Goal: Information Seeking & Learning: Understand process/instructions

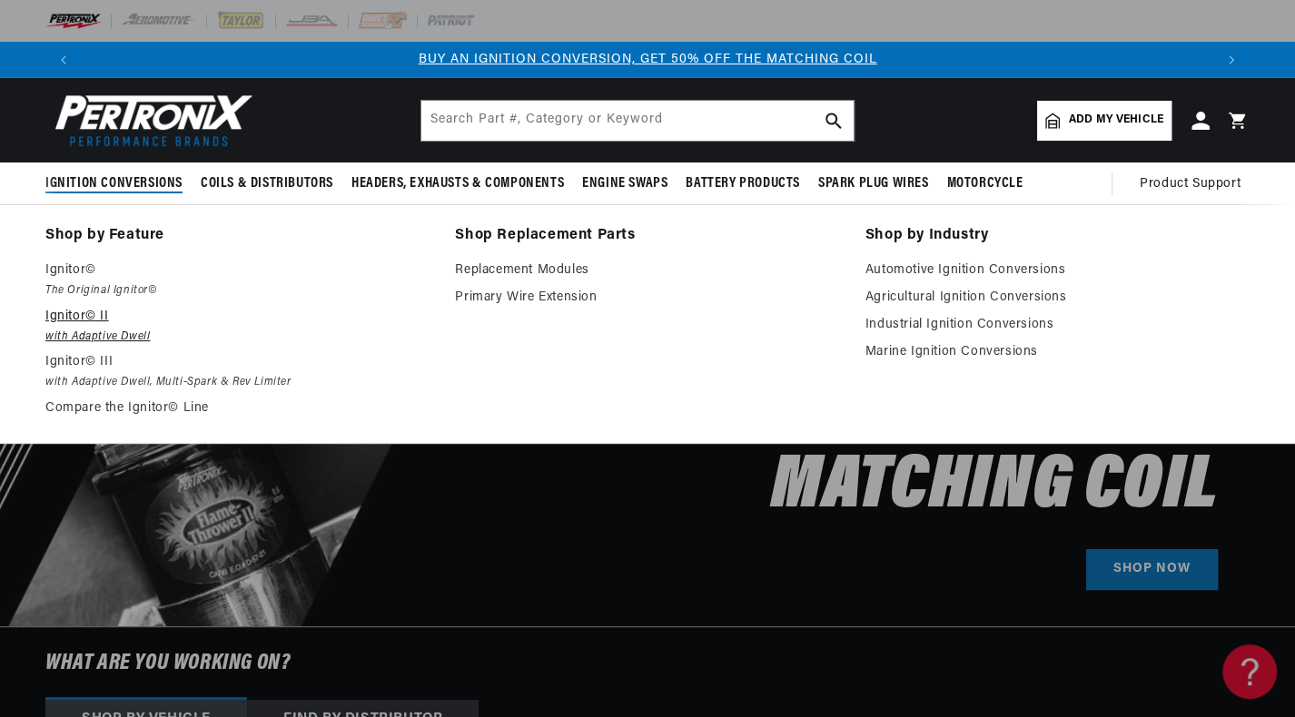
click at [88, 335] on em "with Adaptive Dwell" at bounding box center [237, 337] width 384 height 19
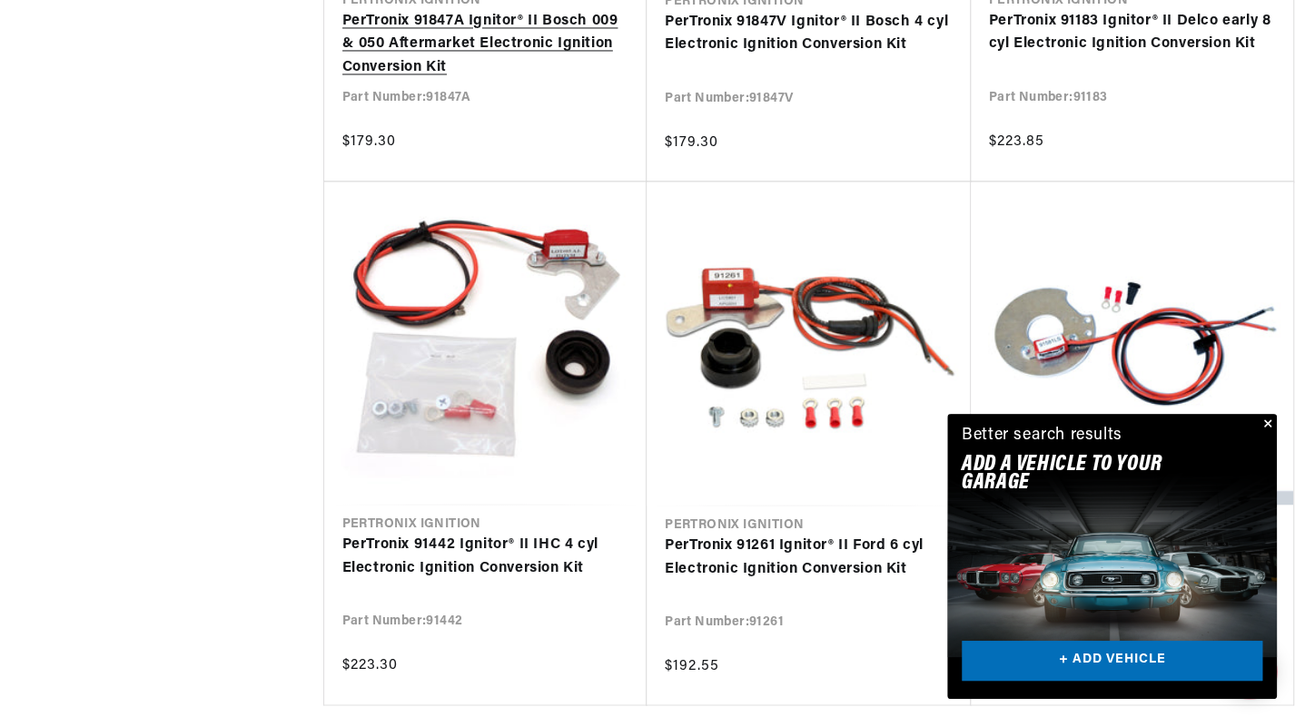
scroll to position [0, 2261]
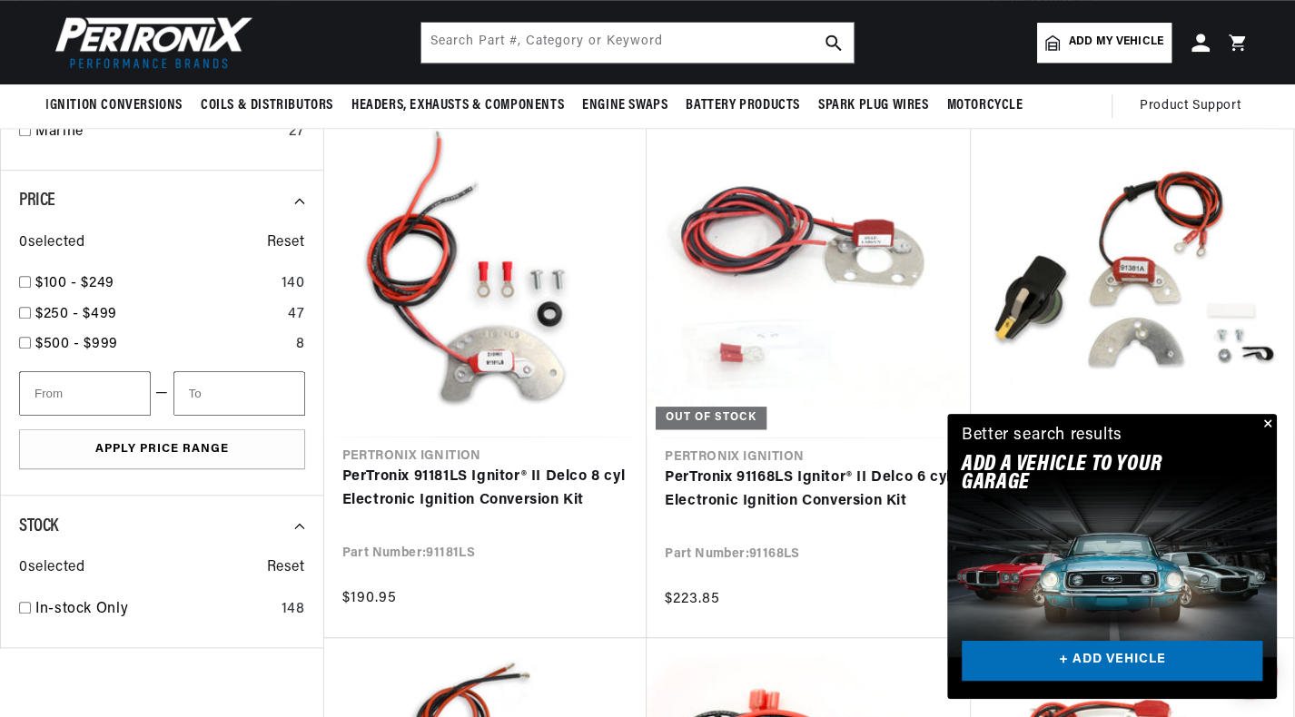
scroll to position [940, 0]
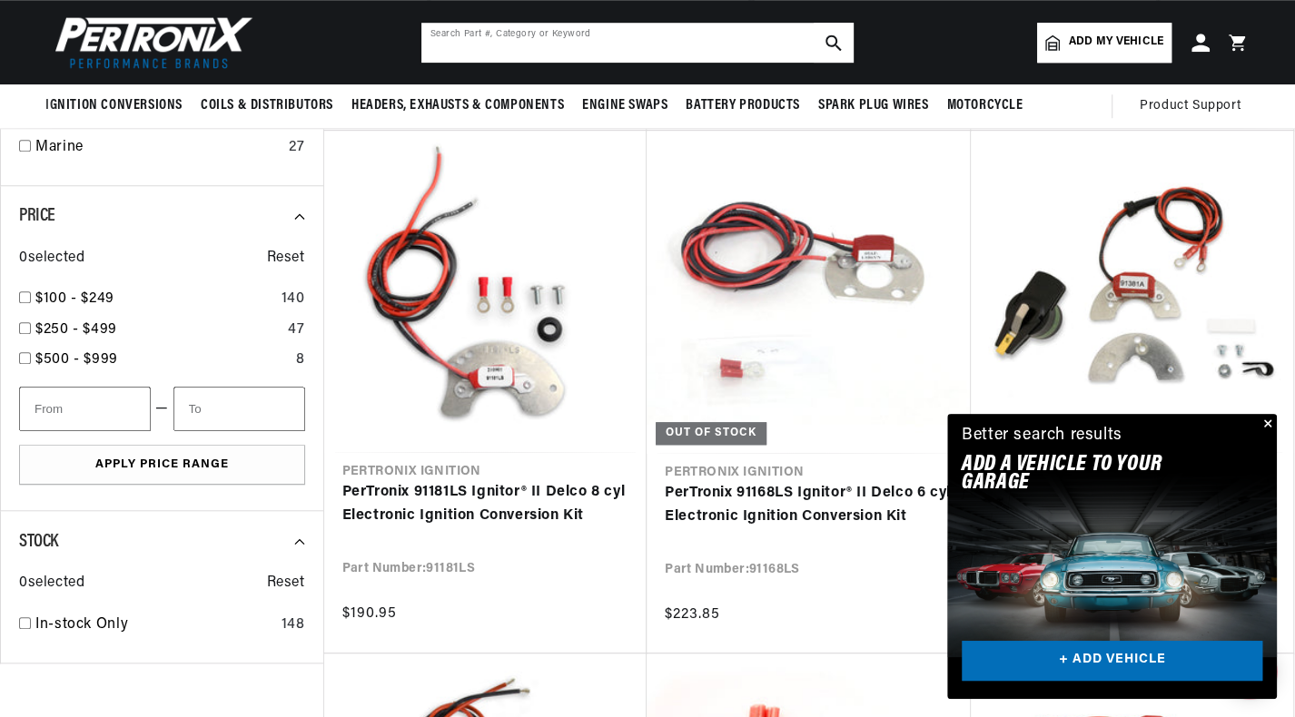
click at [559, 54] on input "text" at bounding box center [637, 43] width 432 height 40
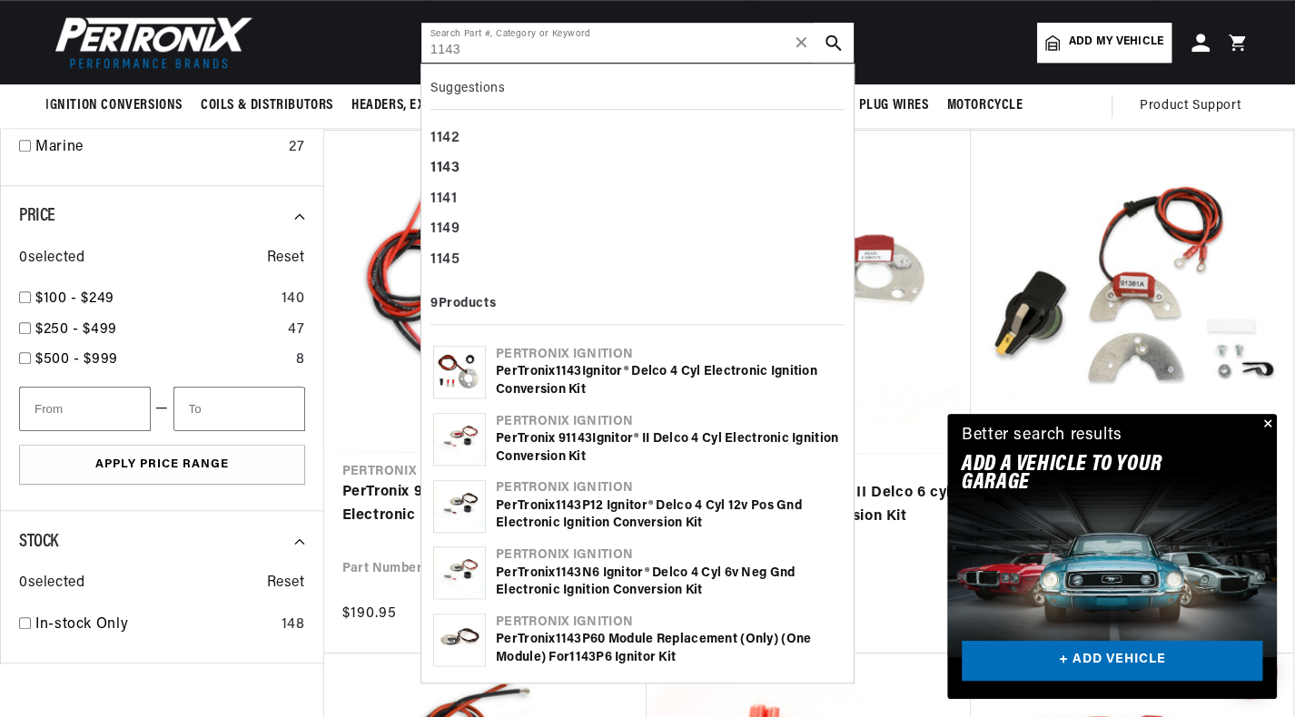
type input "1143"
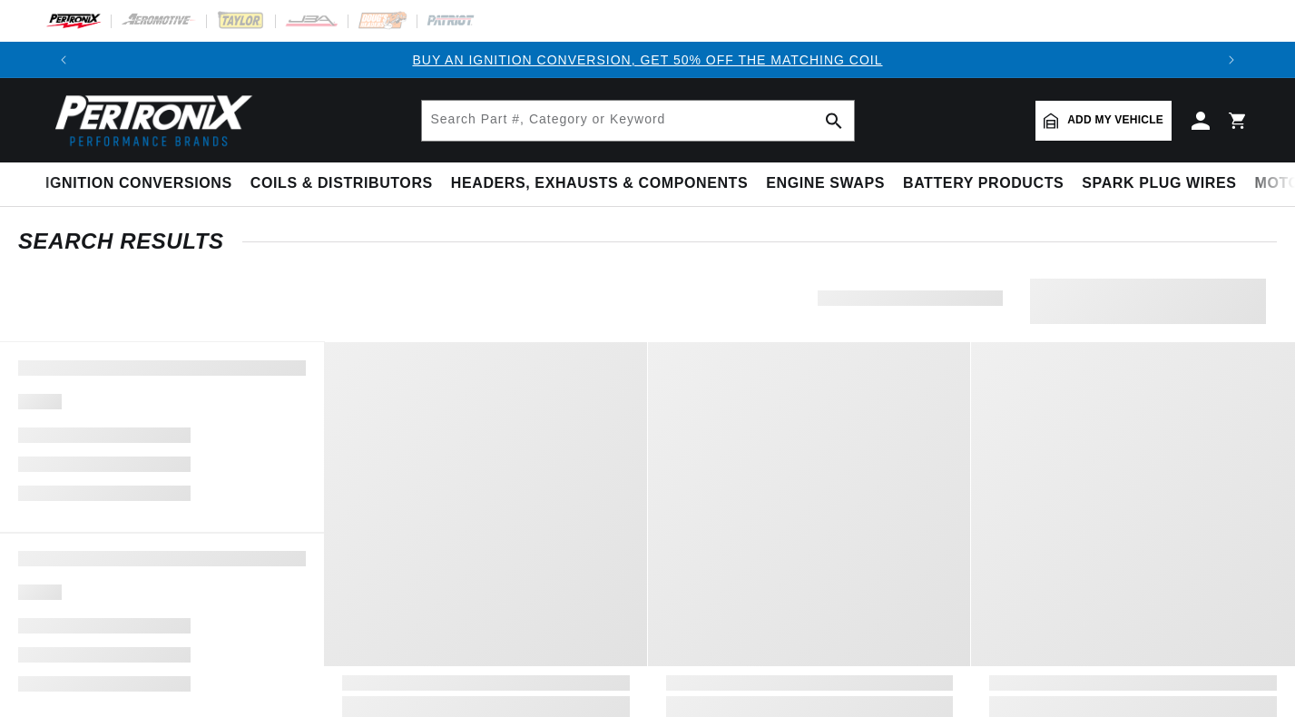
type input "1143"
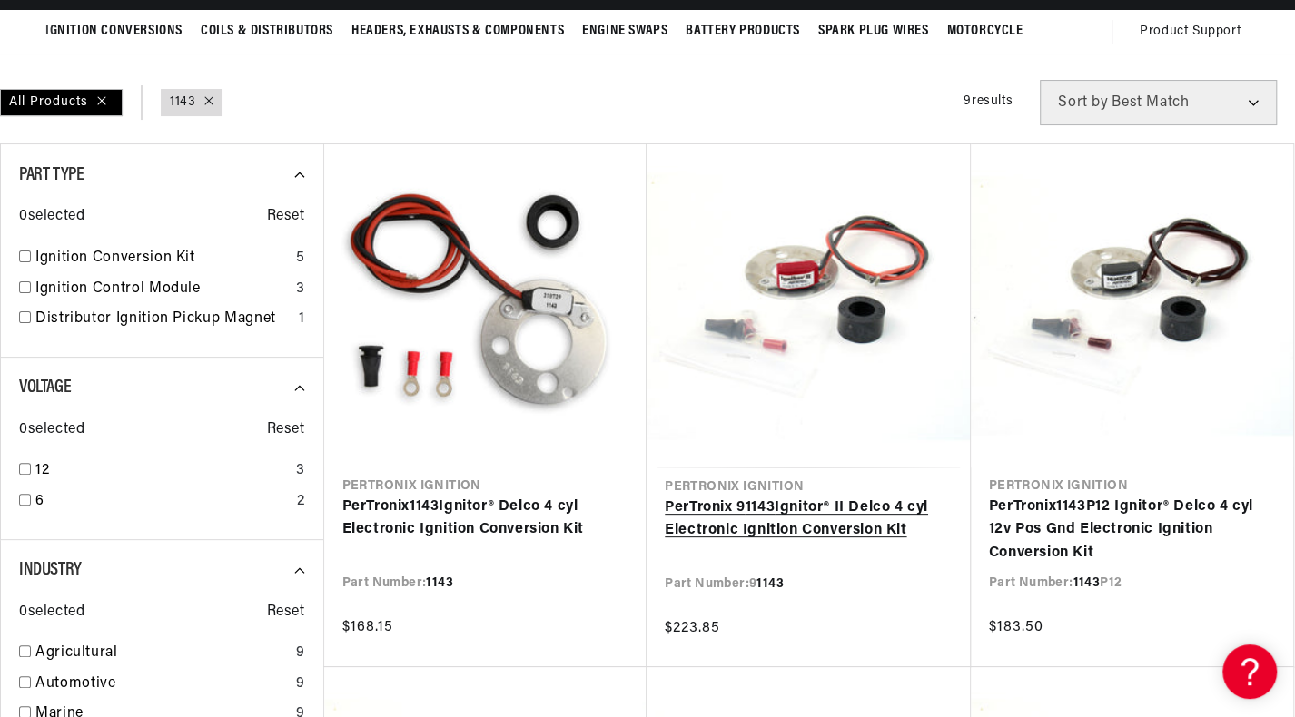
scroll to position [0, 1130]
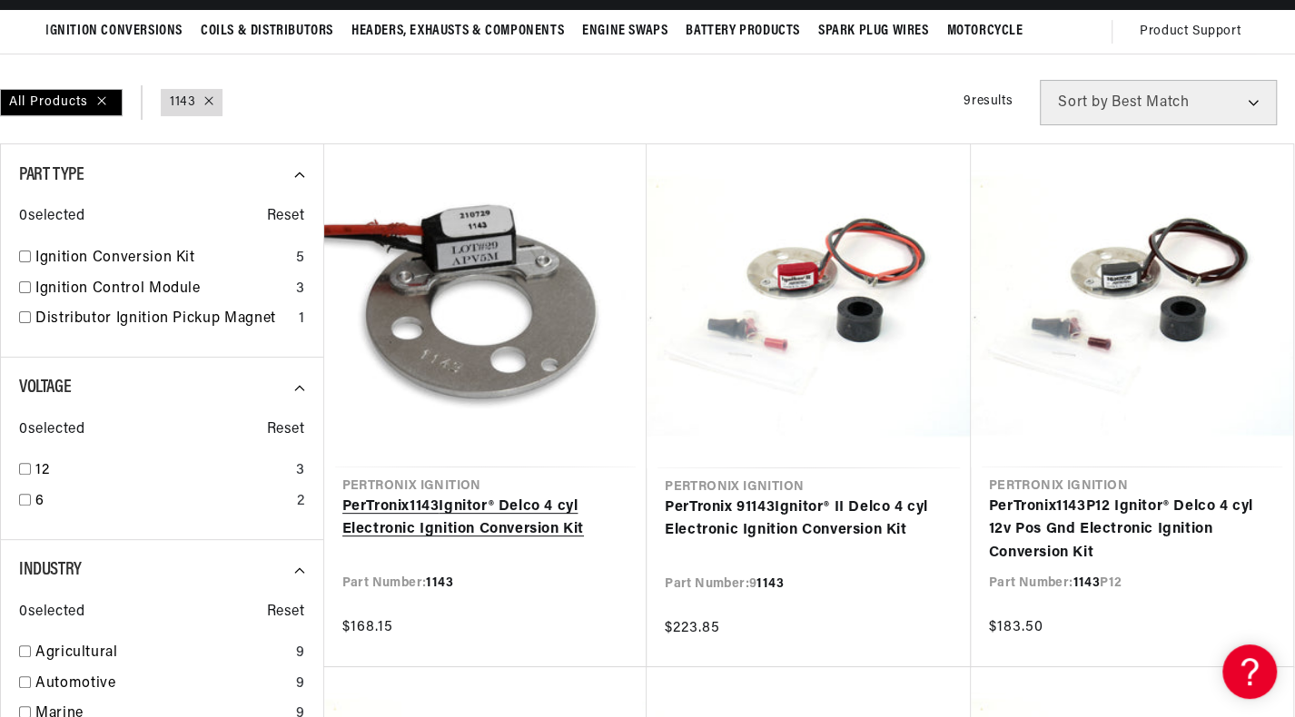
click at [526, 496] on link "PerTronix 1143 Ignitor® Delco 4 cyl Electronic Ignition Conversion Kit" at bounding box center [485, 519] width 287 height 46
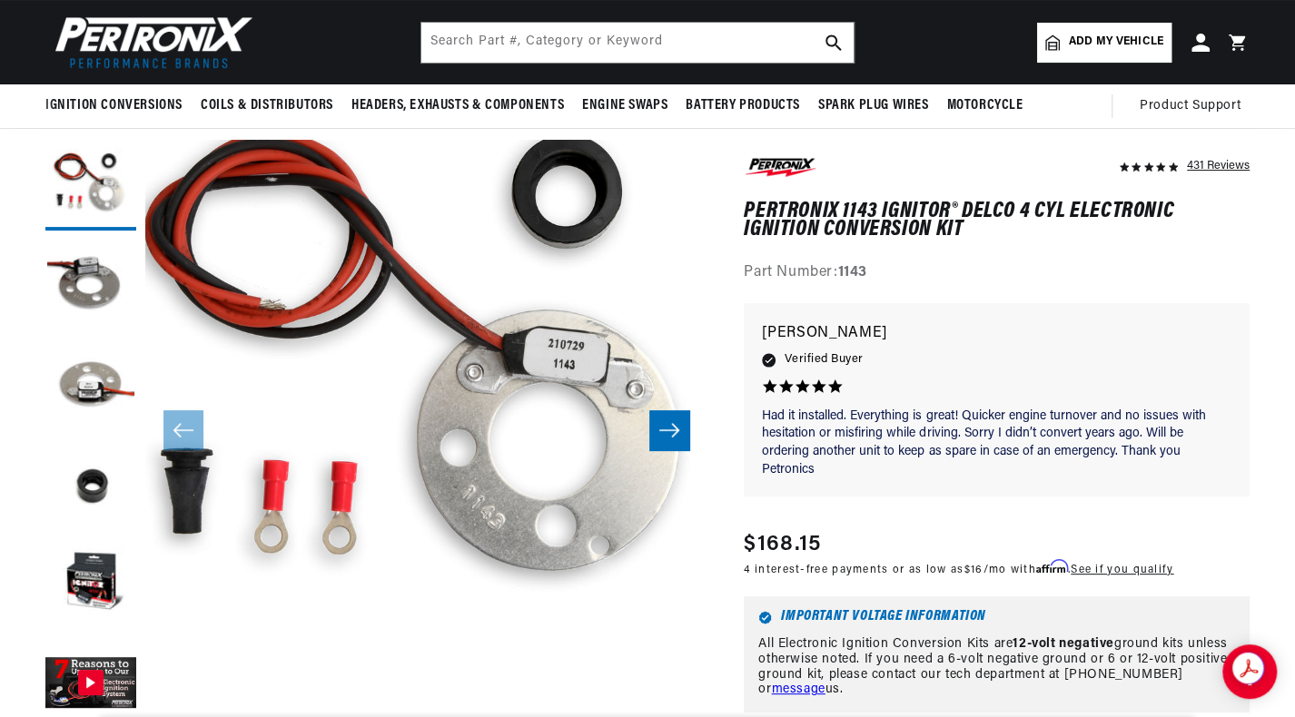
click at [676, 432] on icon "Slide right" at bounding box center [669, 430] width 20 height 14
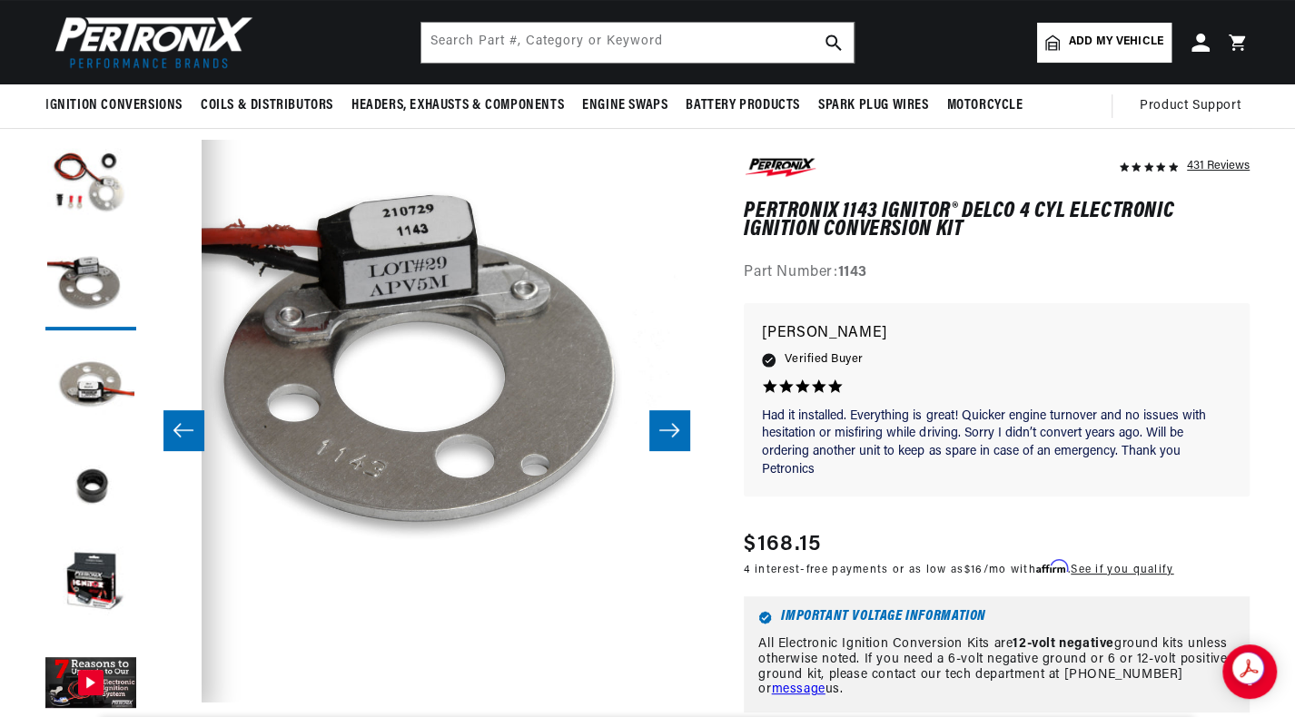
click at [676, 432] on icon "Slide right" at bounding box center [669, 430] width 20 height 14
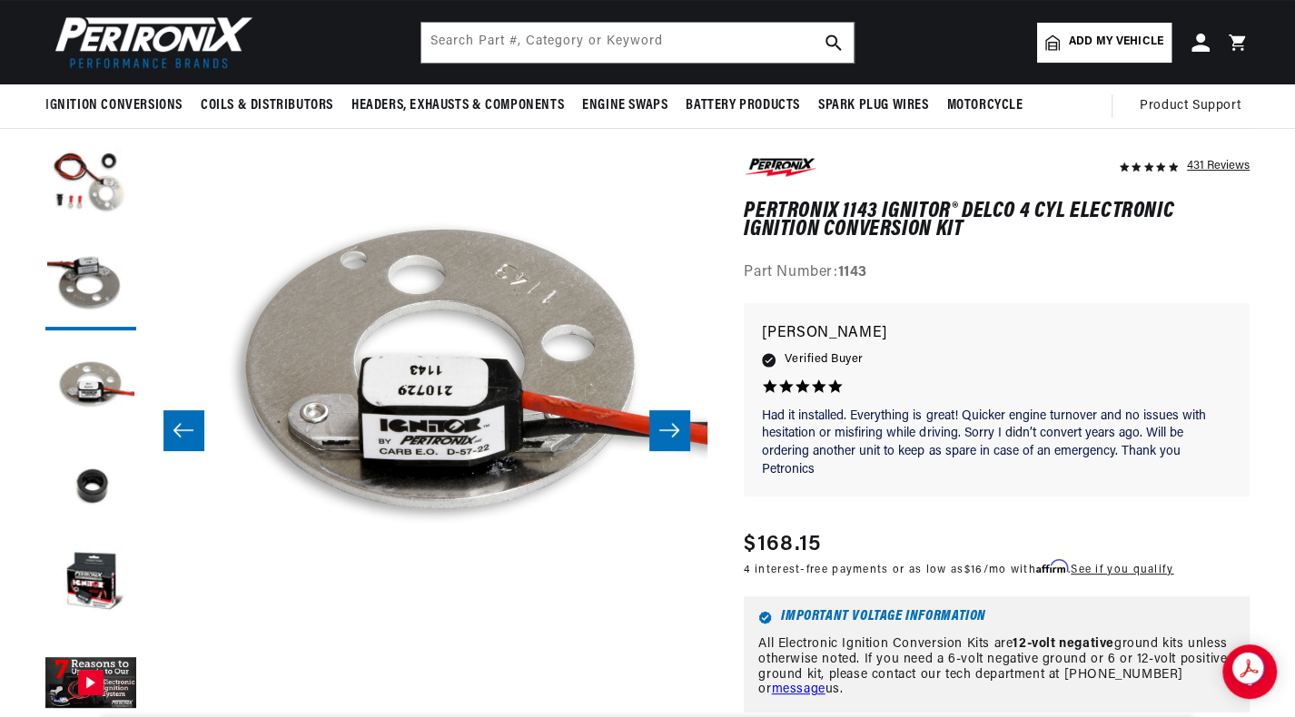
scroll to position [55, 1124]
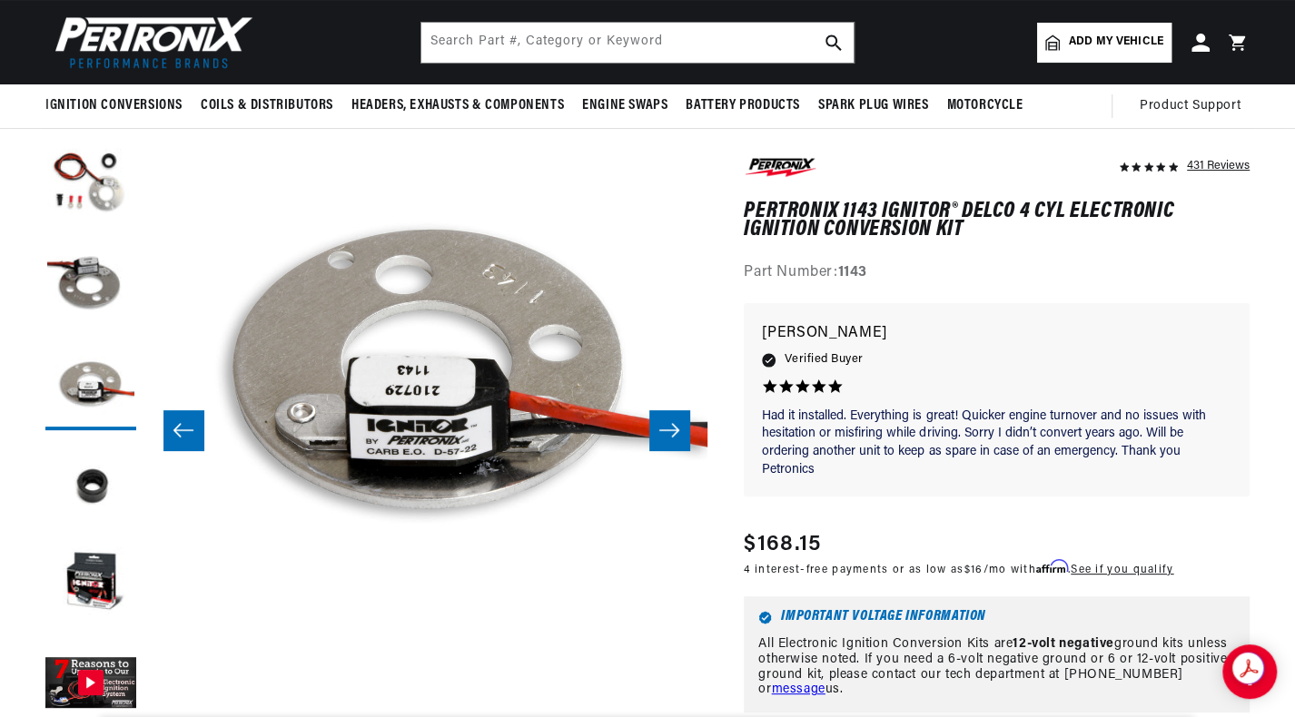
click at [676, 432] on icon "Slide right" at bounding box center [669, 430] width 20 height 14
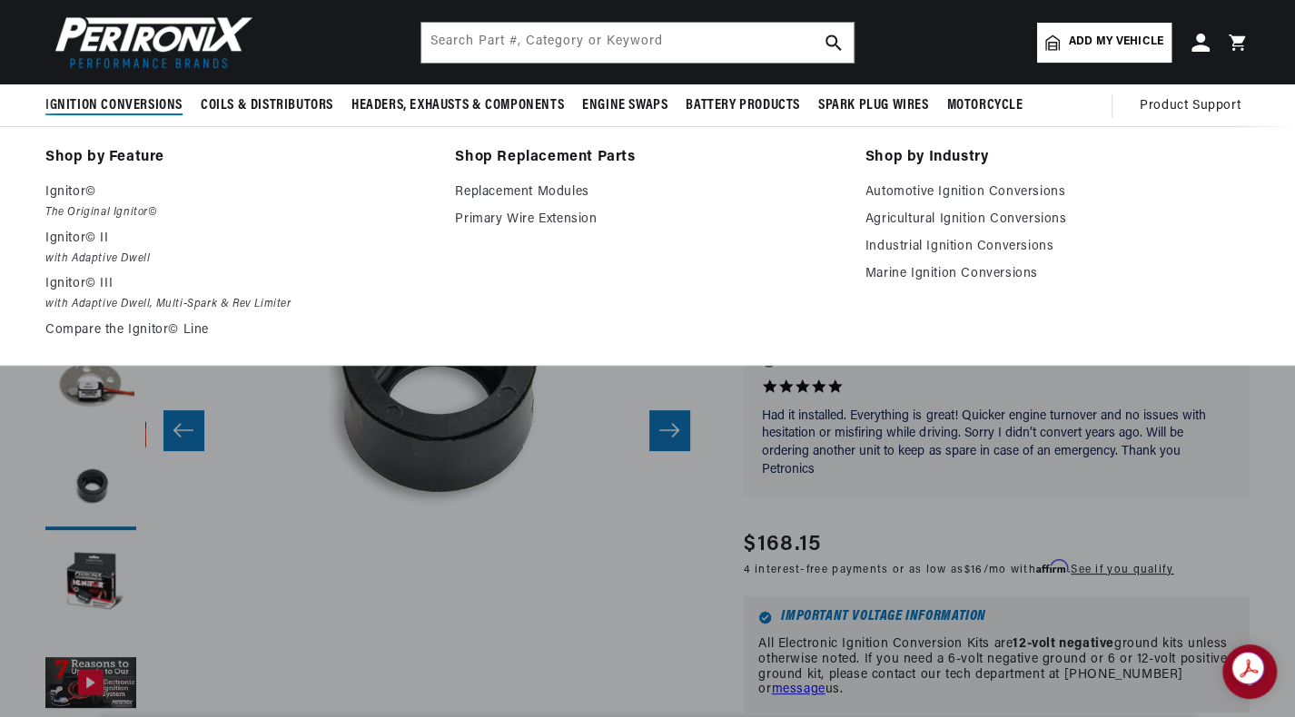
scroll to position [0, 1130]
click at [566, 199] on link "Replacement Modules" at bounding box center [647, 193] width 384 height 22
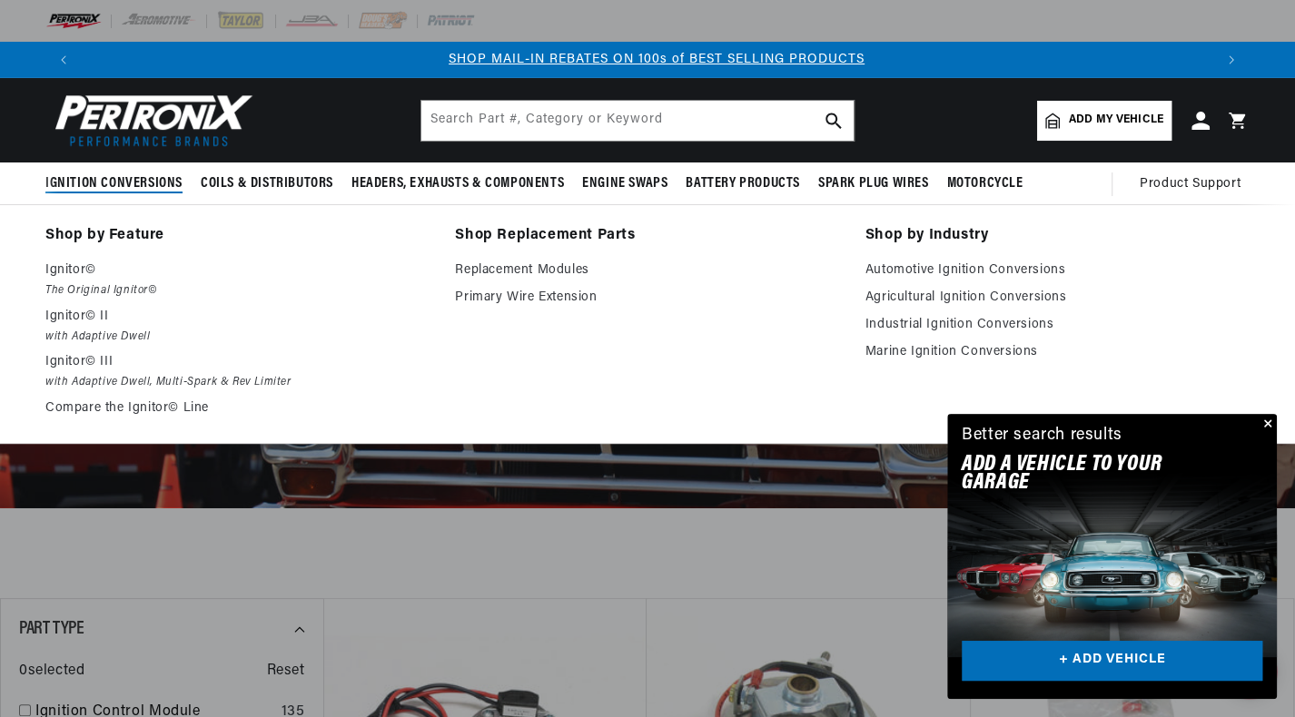
scroll to position [0, 1130]
click at [517, 272] on link "Replacement Modules" at bounding box center [647, 271] width 384 height 22
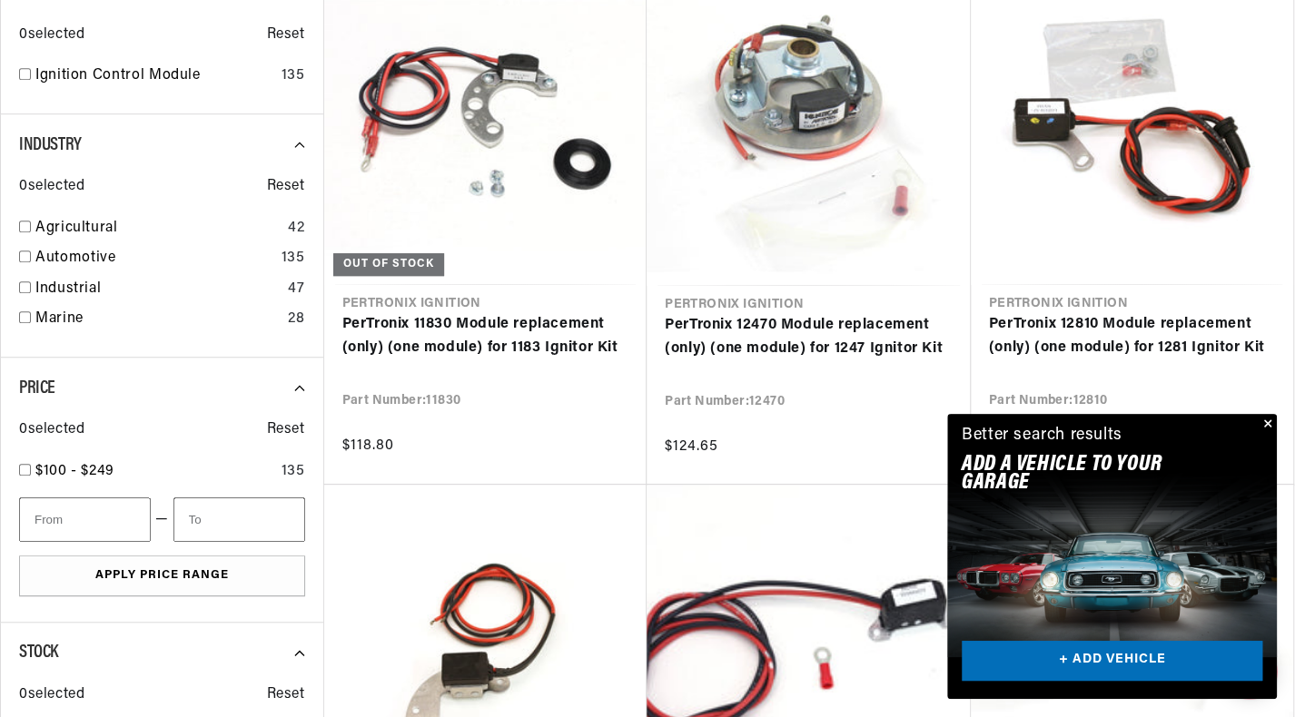
scroll to position [648, 0]
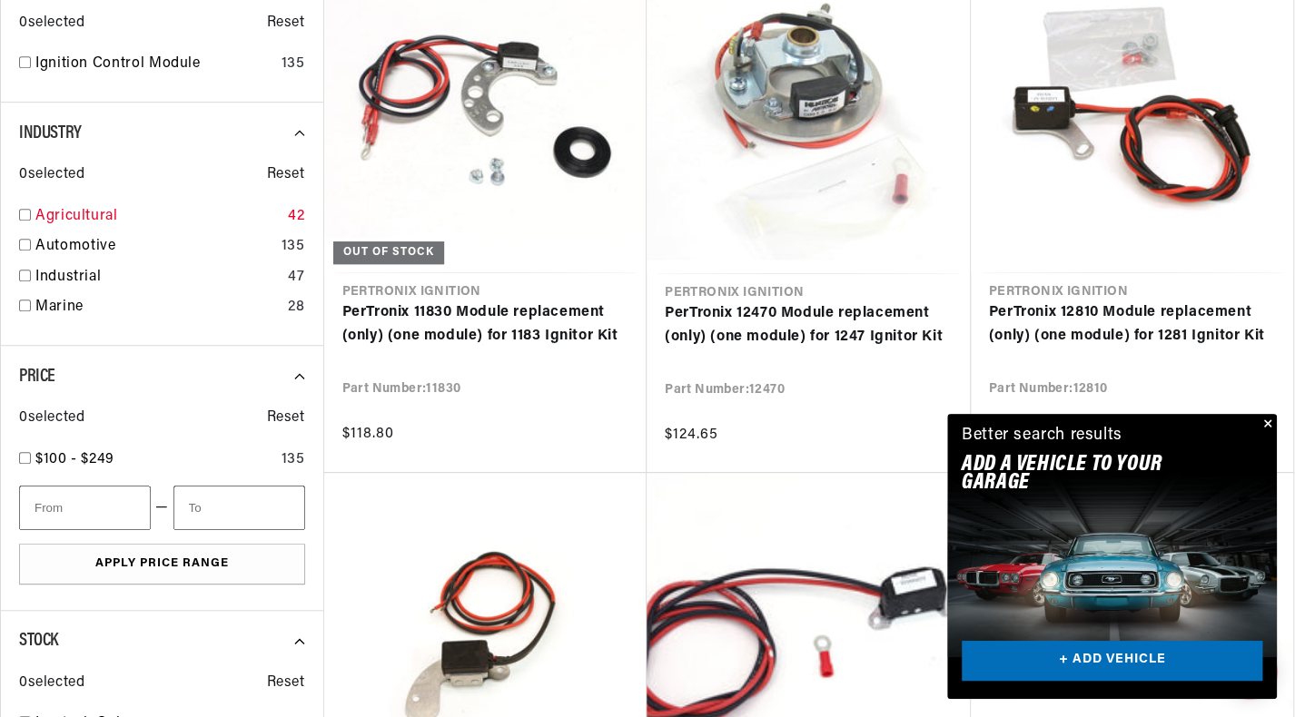
click at [21, 213] on input "checkbox" at bounding box center [25, 215] width 12 height 12
checkbox input "true"
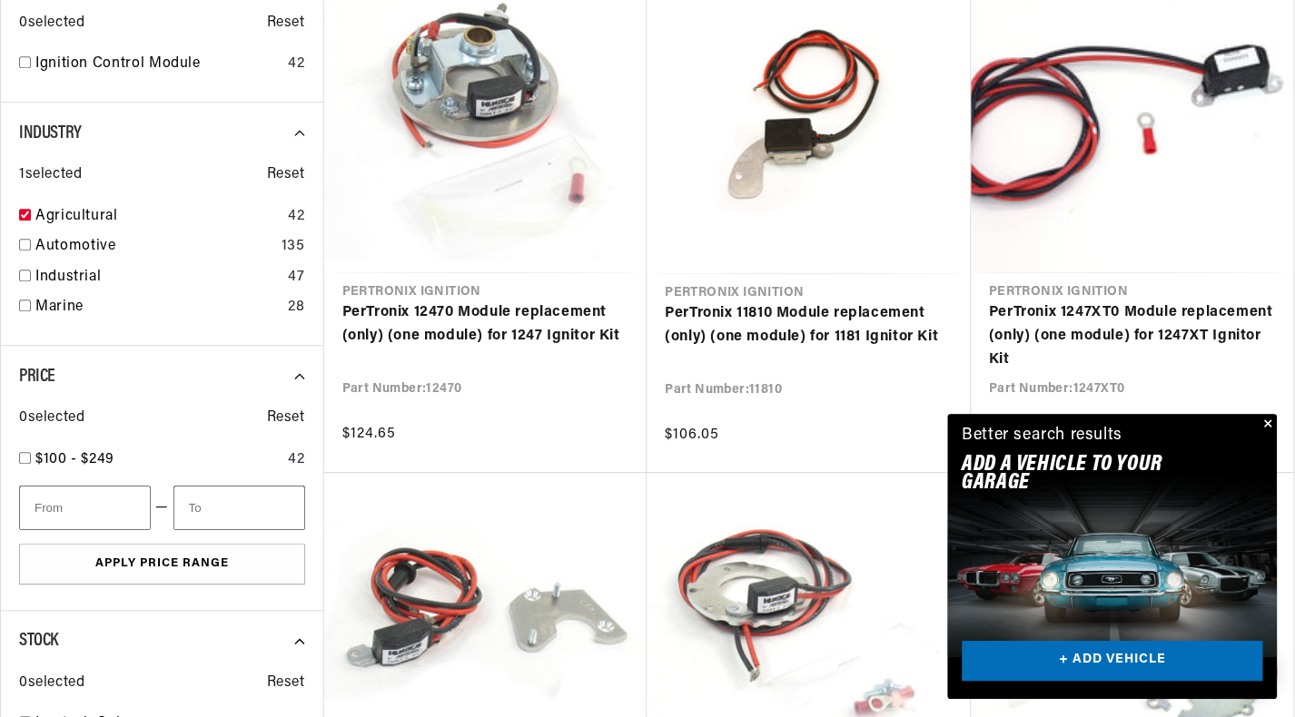
click at [1263, 423] on button "Close" at bounding box center [1266, 425] width 22 height 22
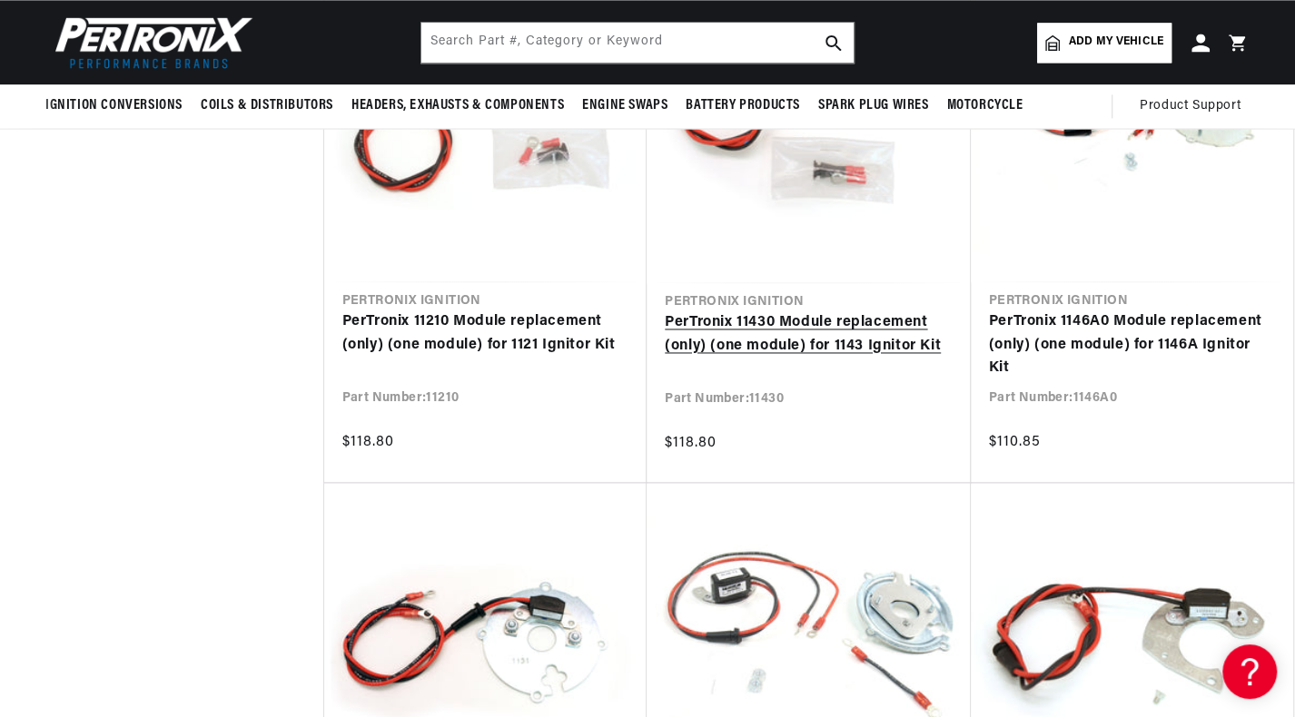
scroll to position [0, 2261]
click at [764, 343] on link "PerTronix 11430 Module replacement (only) (one module) for 1143 Ignitor Kit" at bounding box center [808, 334] width 288 height 46
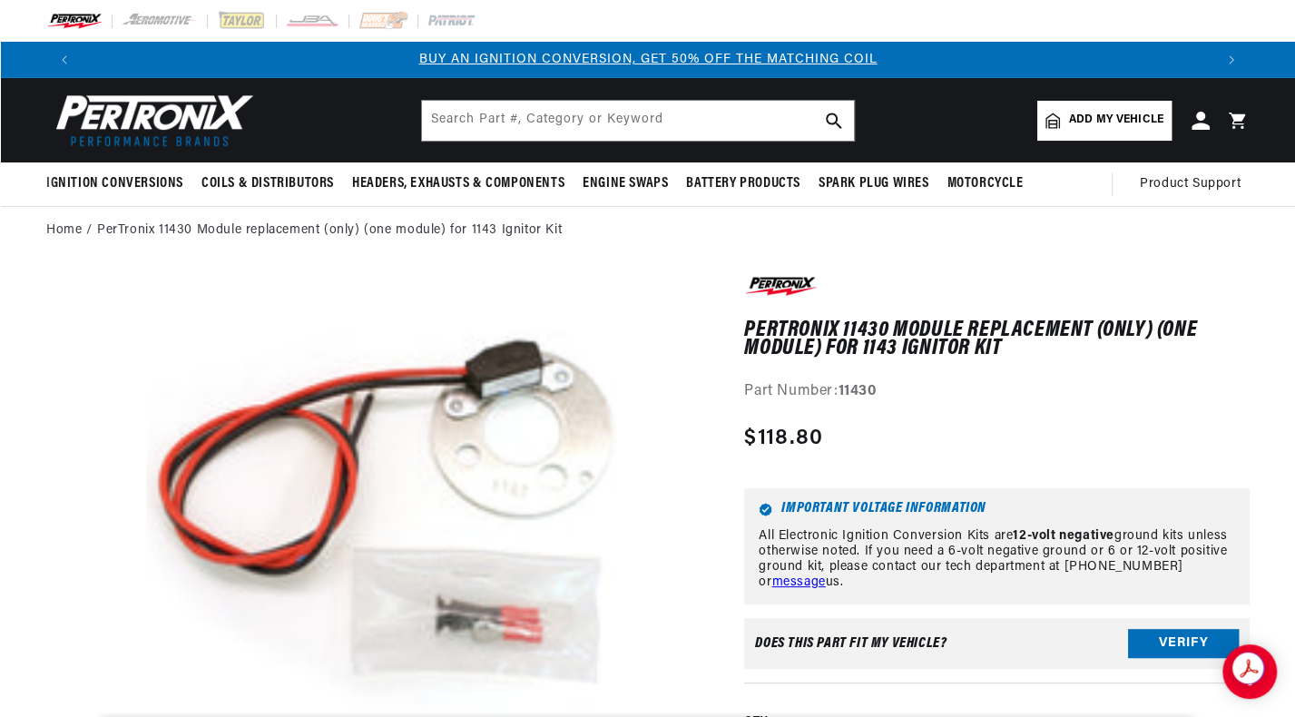
scroll to position [55, 0]
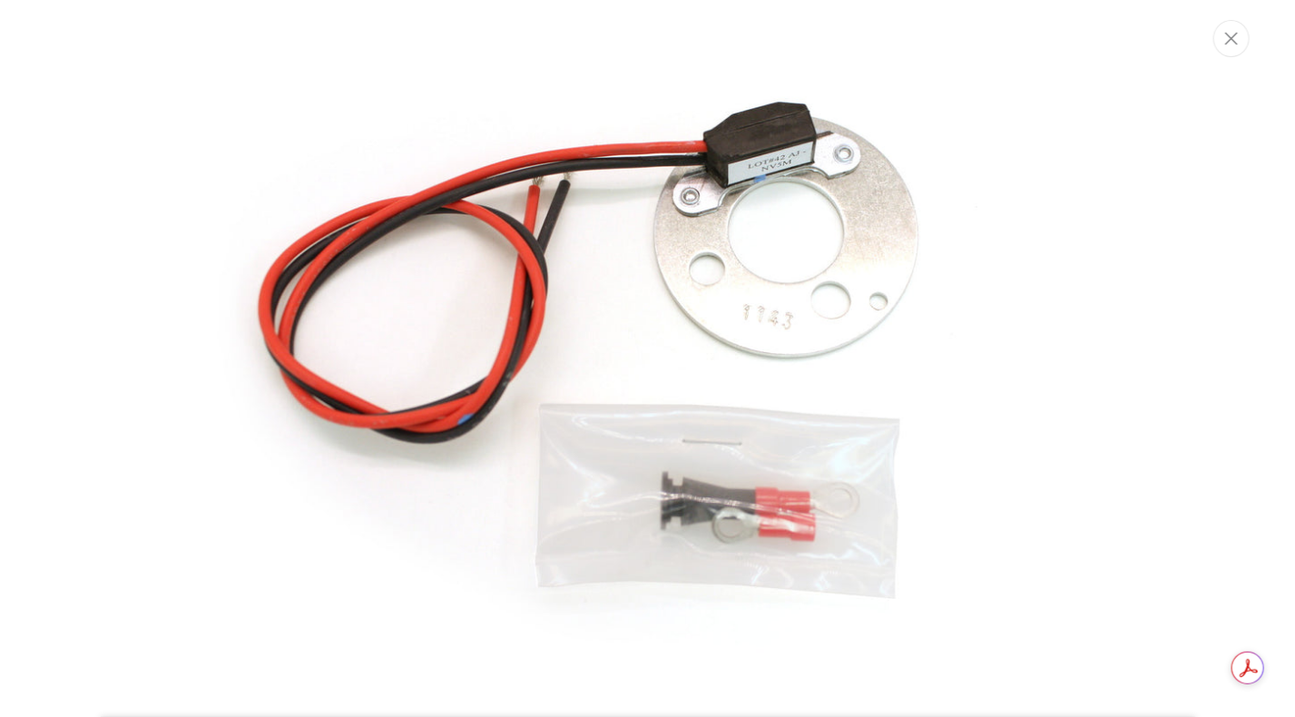
scroll to position [0, 1132]
click at [1237, 43] on icon "Close" at bounding box center [1232, 39] width 13 height 13
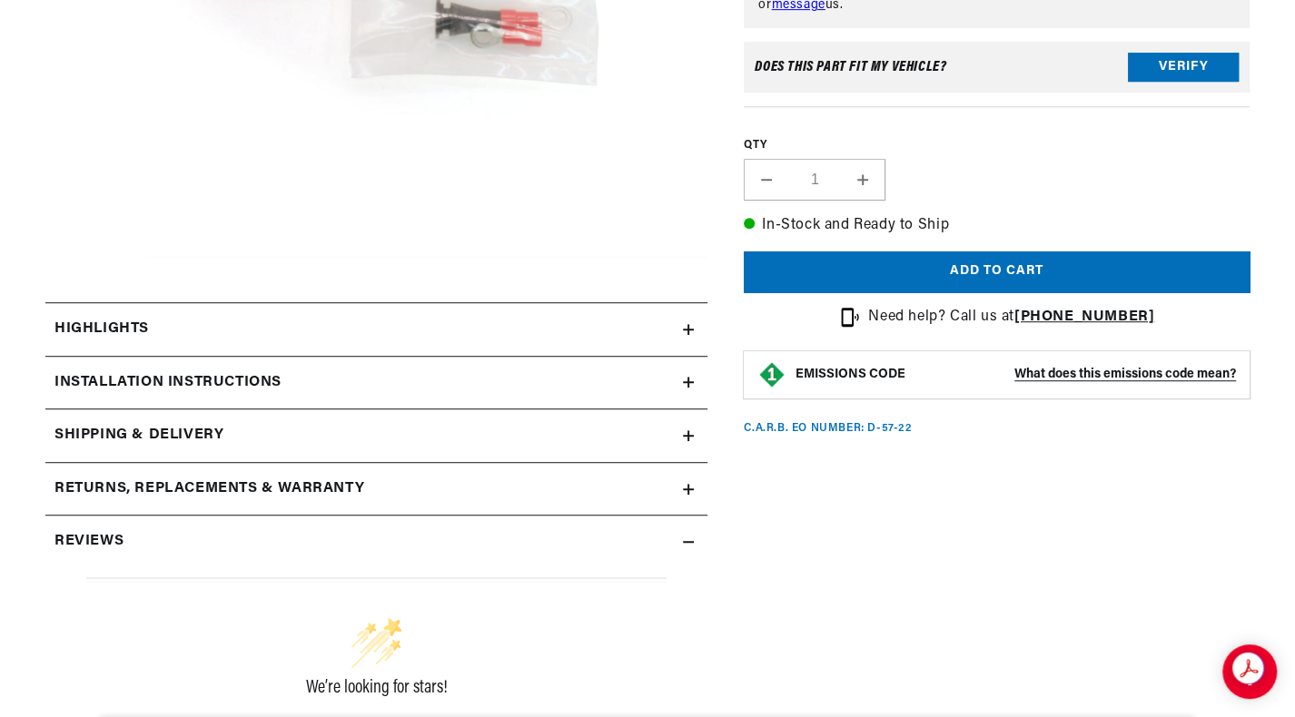
scroll to position [578, 0]
click at [692, 377] on icon at bounding box center [688, 382] width 11 height 11
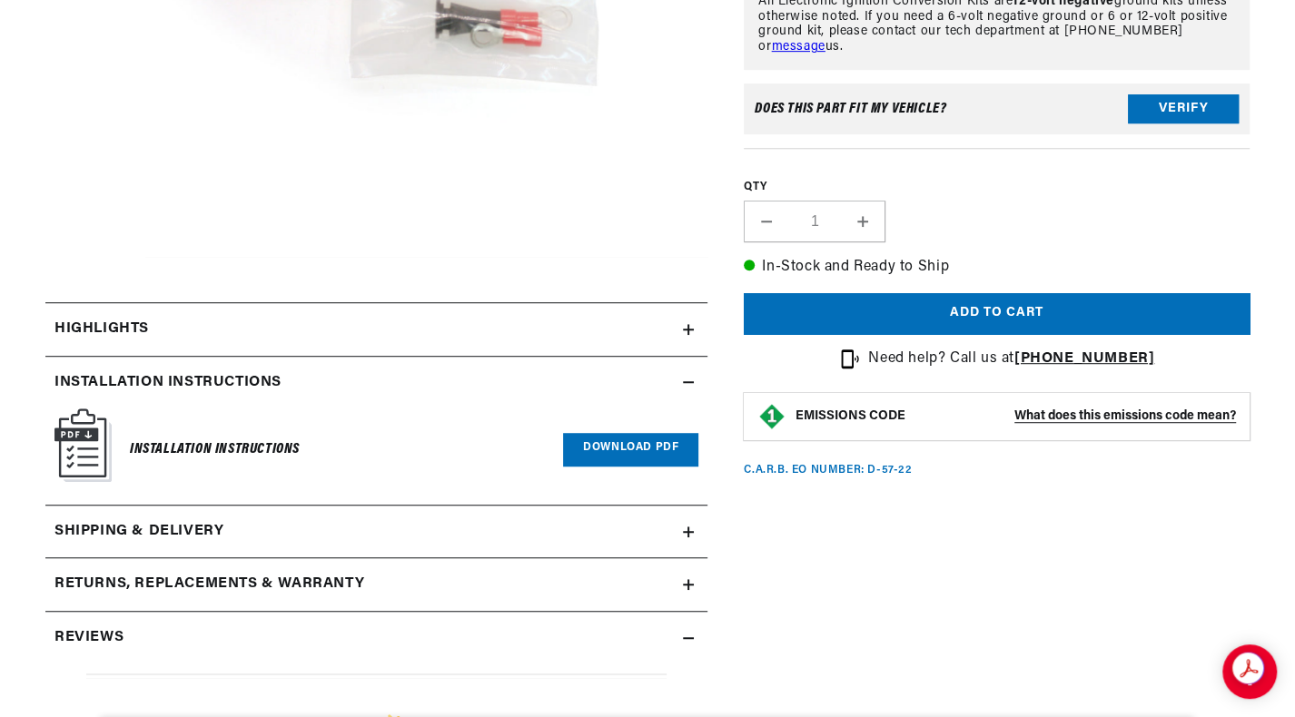
click at [684, 330] on icon at bounding box center [688, 330] width 11 height 0
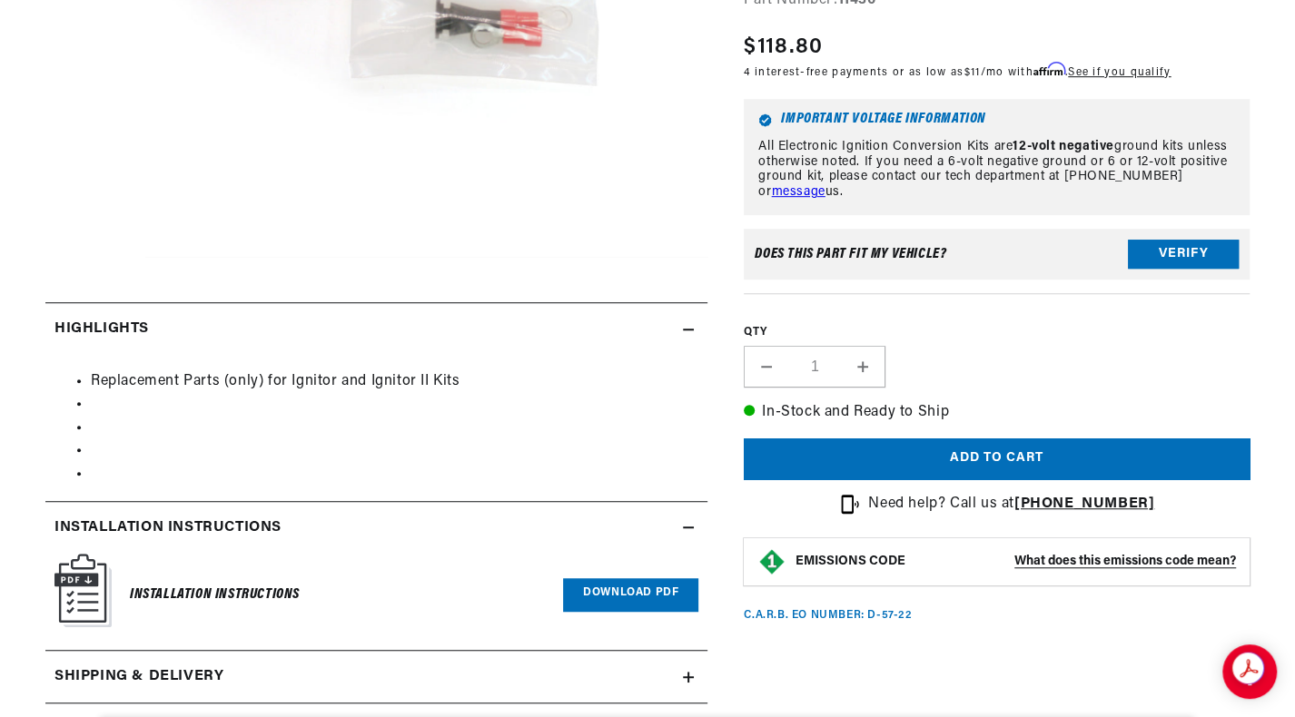
scroll to position [0, 0]
click at [684, 330] on icon at bounding box center [688, 330] width 11 height 0
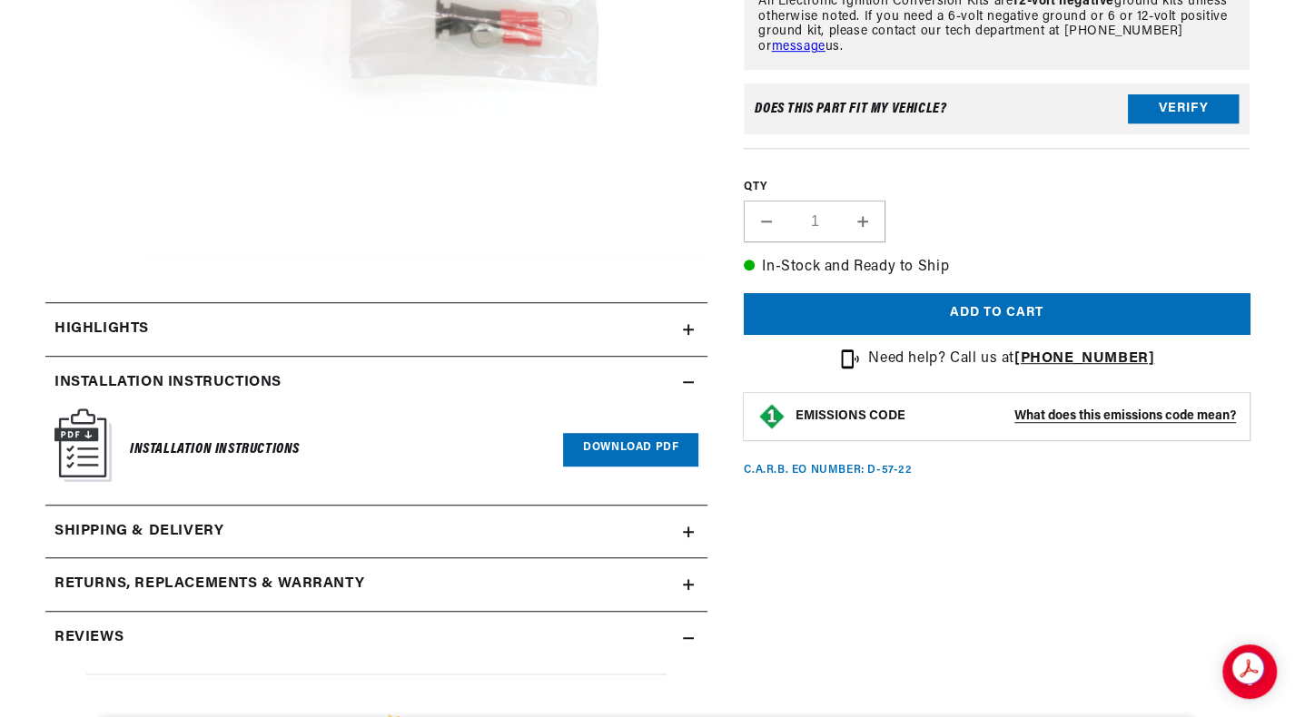
click at [618, 444] on link "Download PDF" at bounding box center [630, 450] width 135 height 34
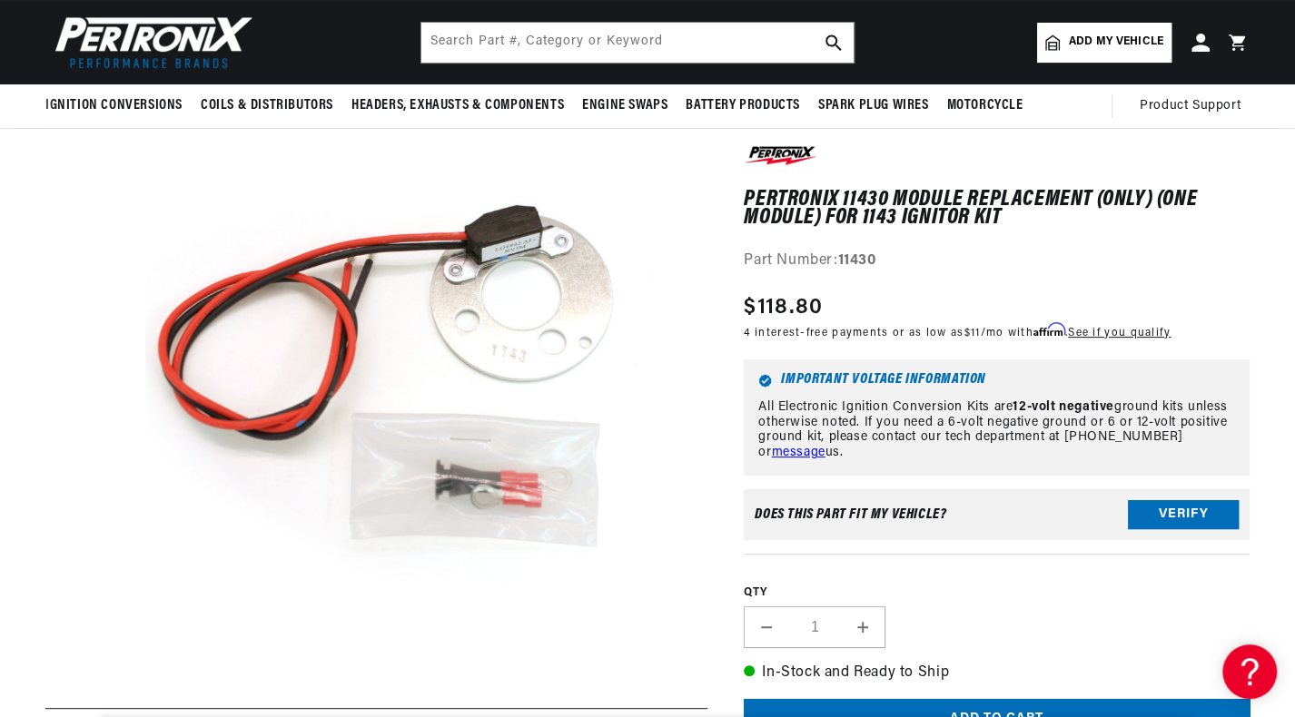
scroll to position [0, 2261]
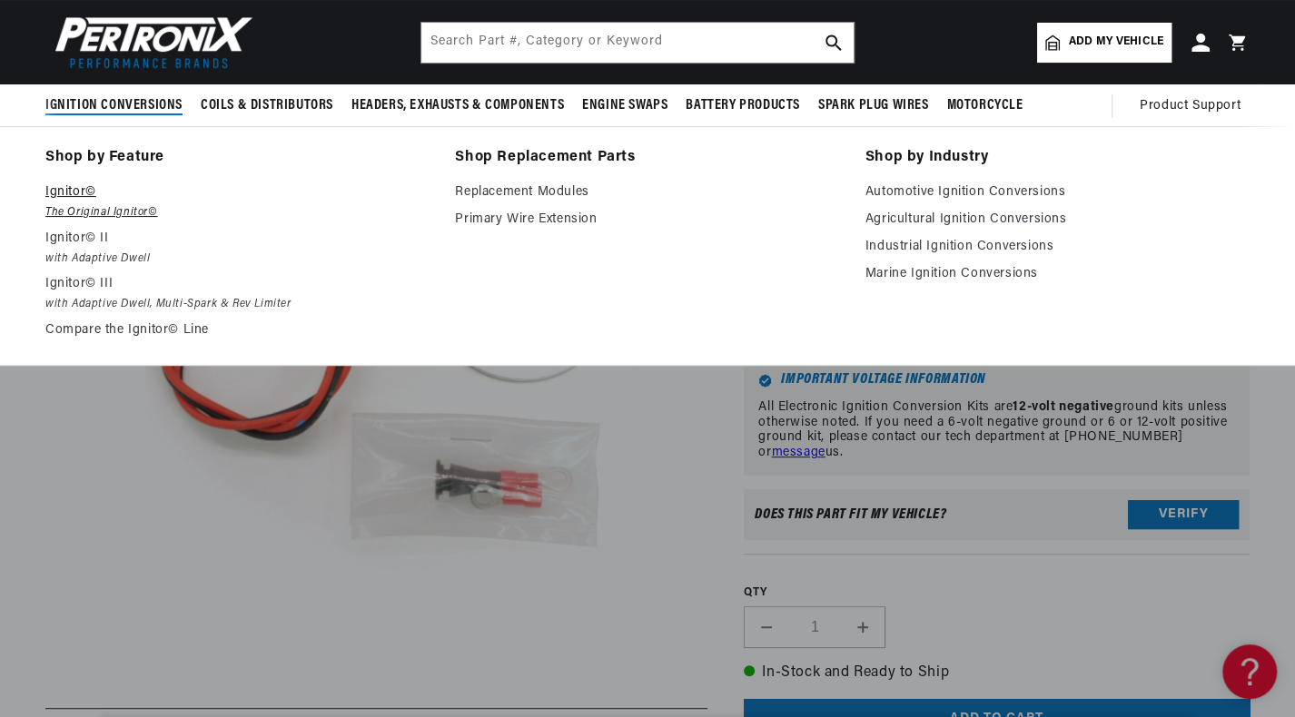
click at [77, 197] on p "Ignitor©" at bounding box center [237, 193] width 384 height 22
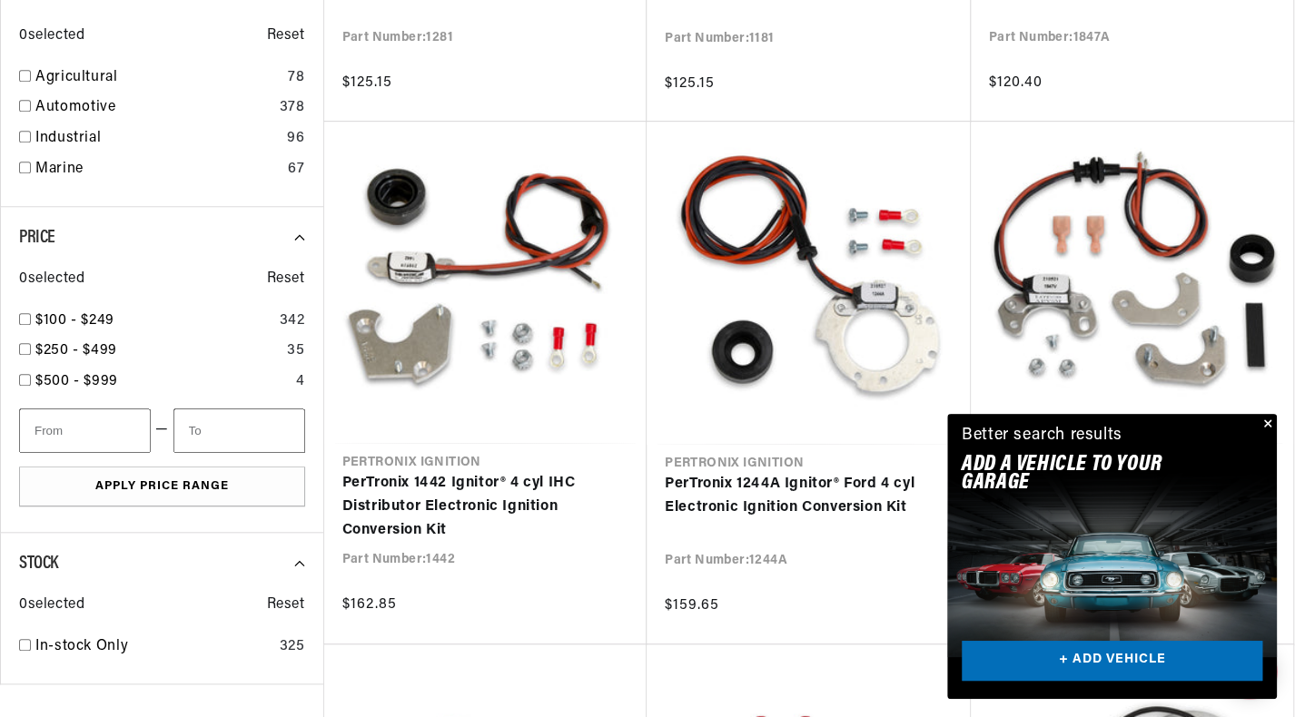
scroll to position [0, 1130]
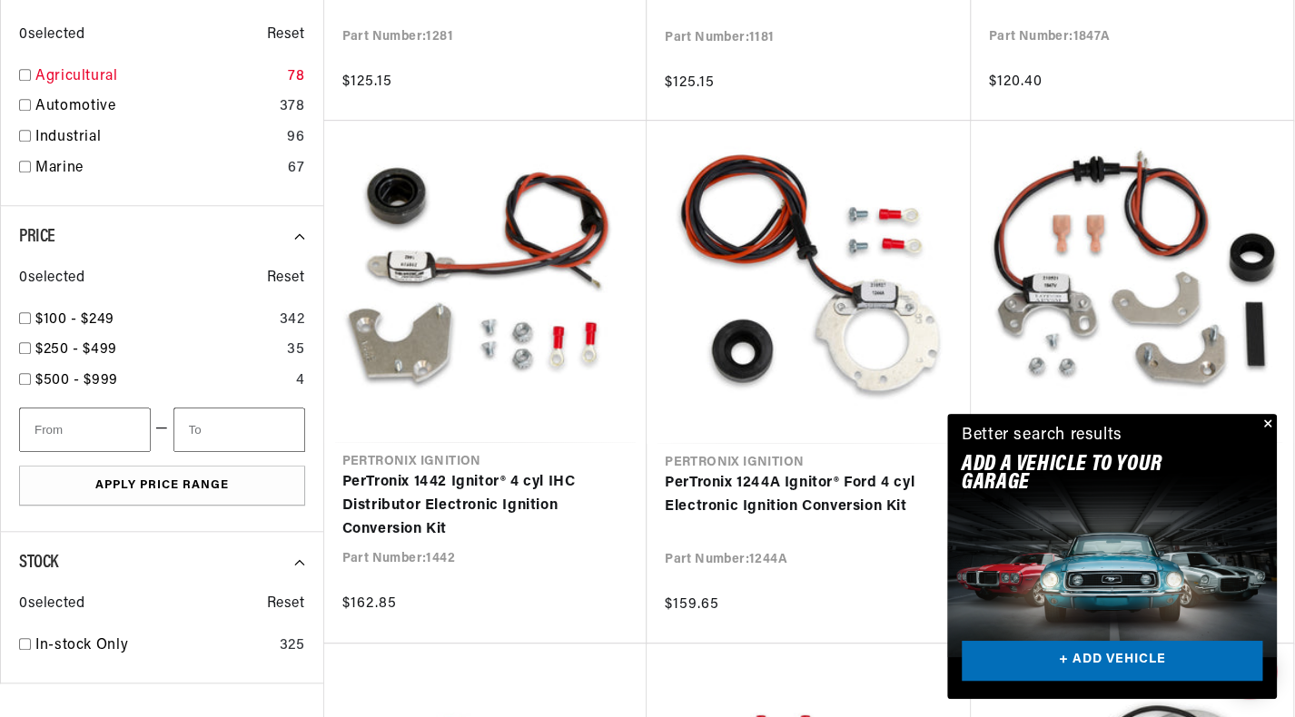
click at [27, 72] on input "checkbox" at bounding box center [25, 75] width 12 height 12
checkbox input "true"
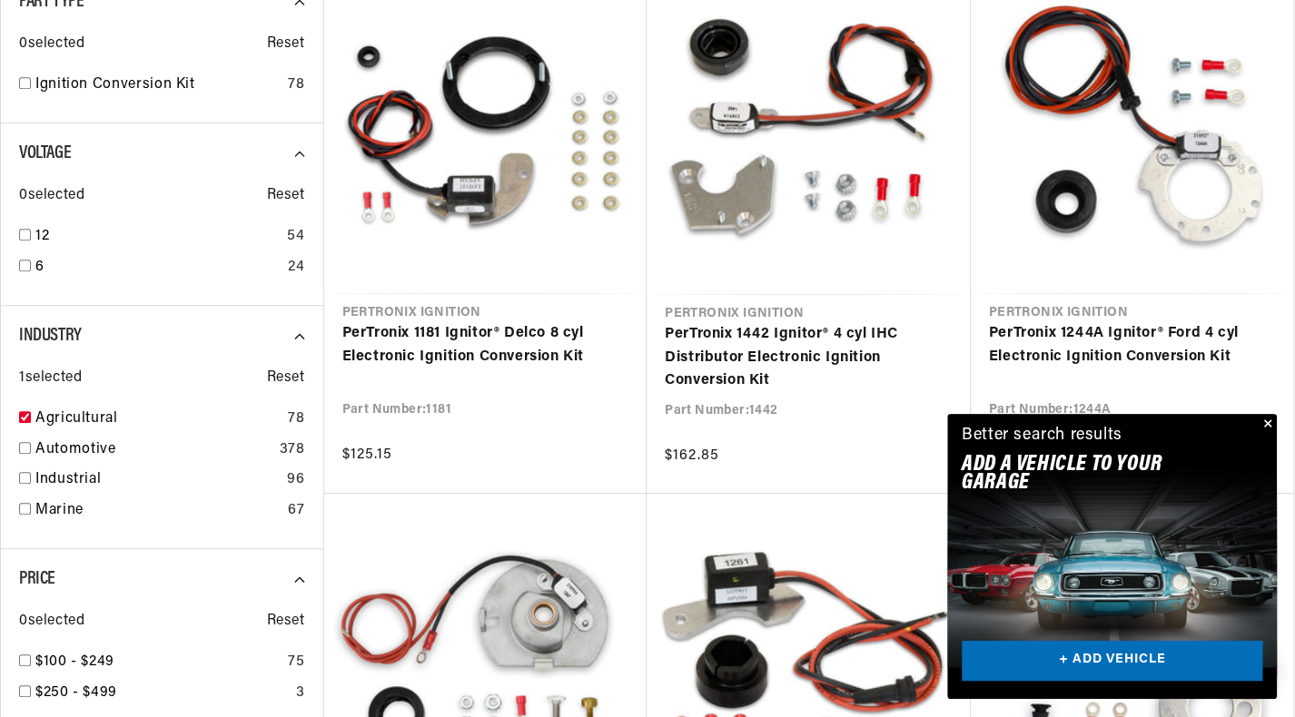
scroll to position [577, 0]
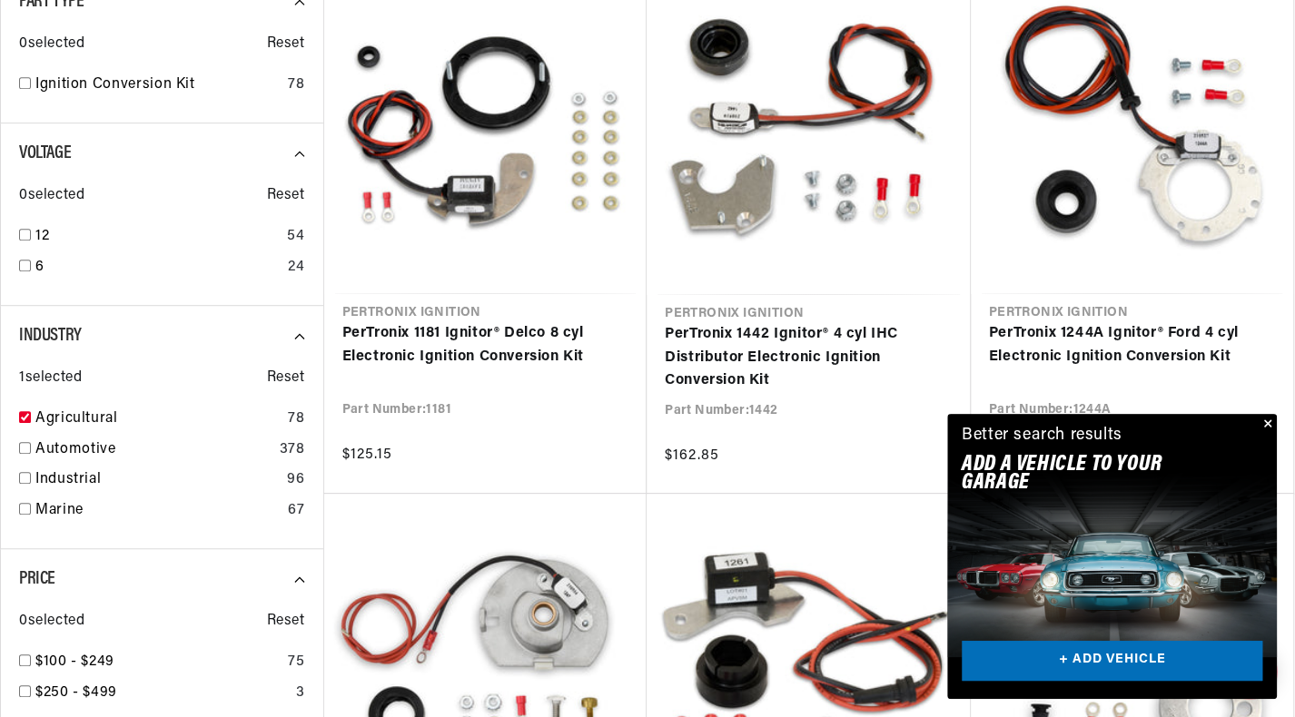
click at [1265, 421] on button "Close" at bounding box center [1266, 425] width 22 height 22
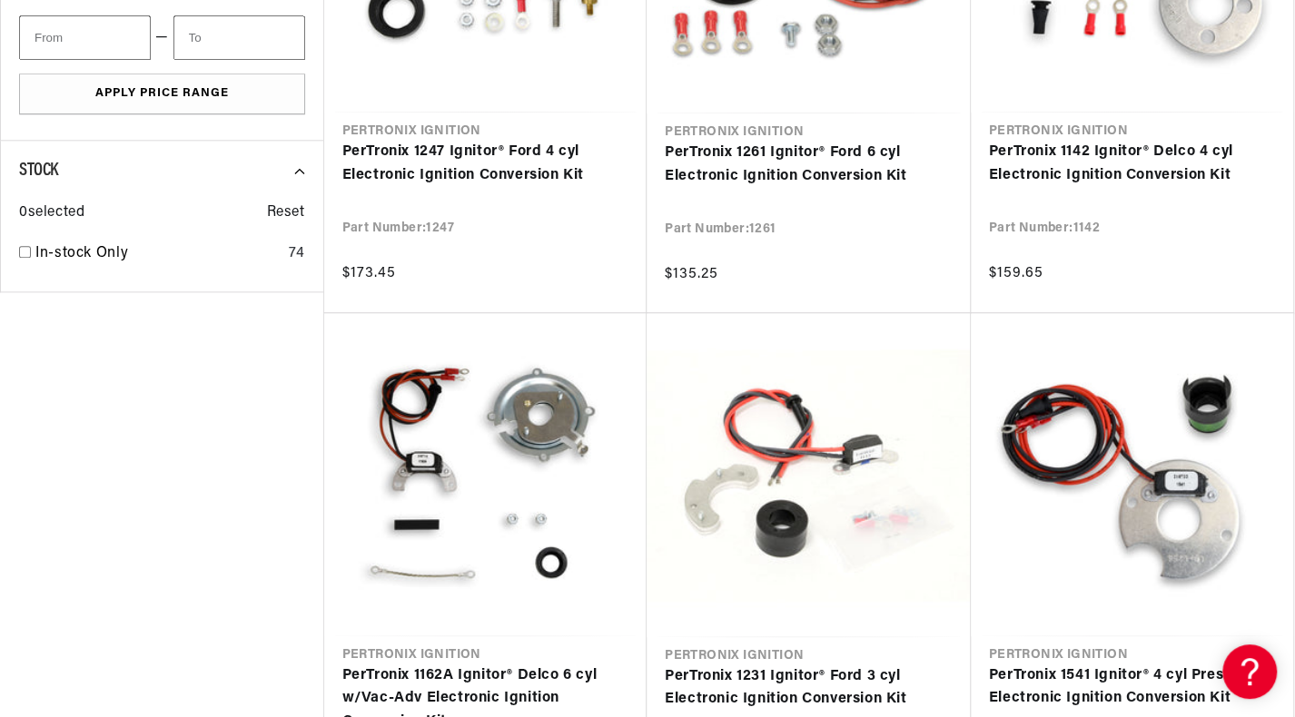
scroll to position [0, 0]
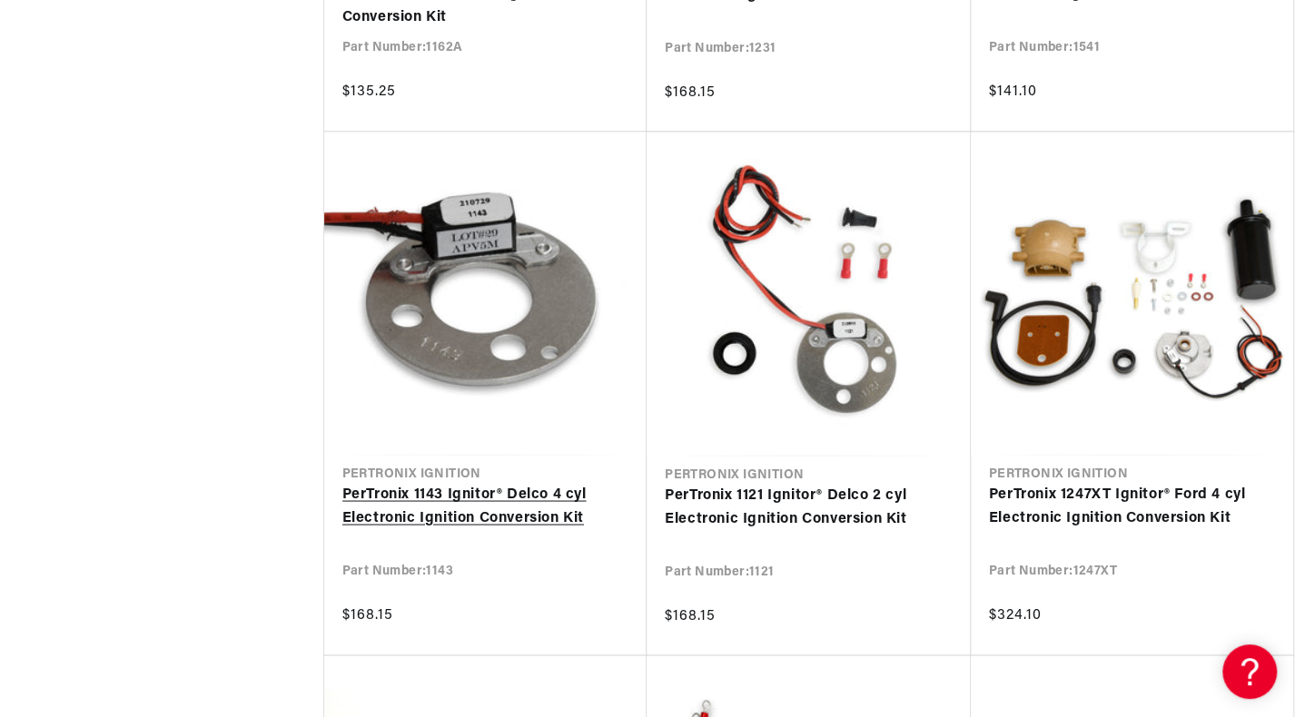
click at [468, 497] on link "PerTronix 1143 Ignitor® Delco 4 cyl Electronic Ignition Conversion Kit" at bounding box center [485, 506] width 287 height 46
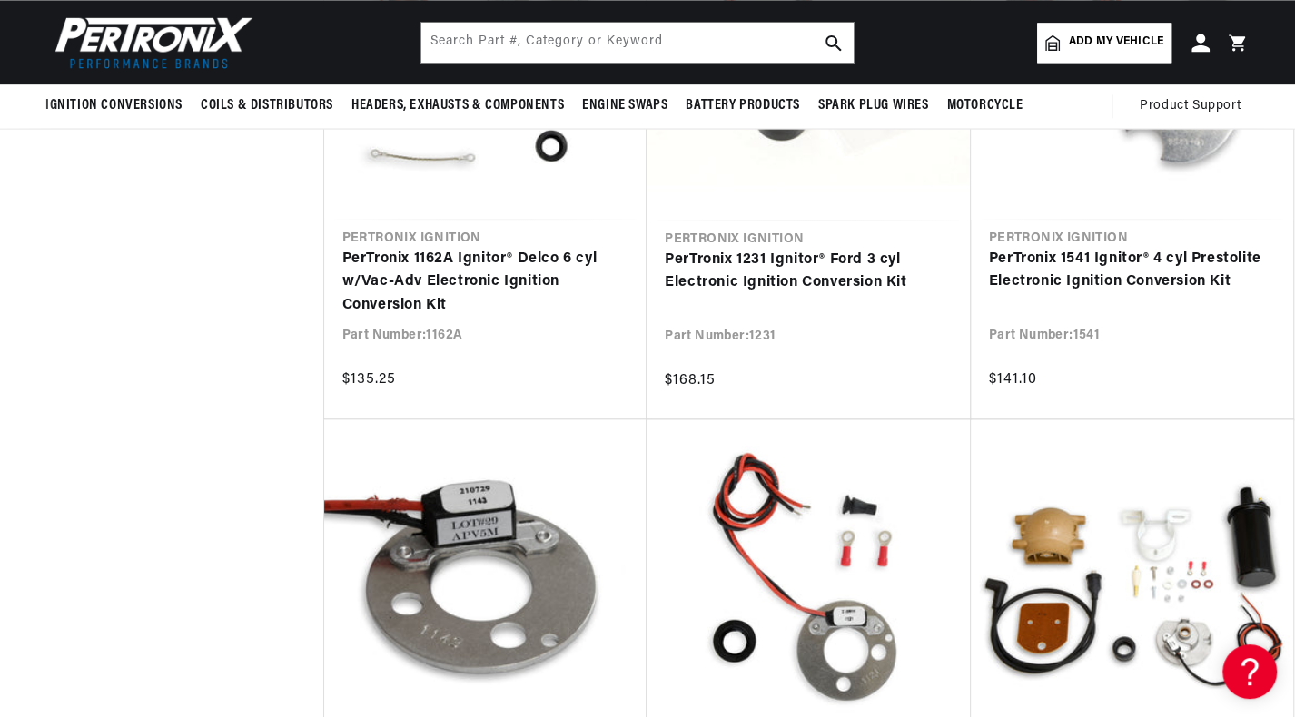
scroll to position [1675, 0]
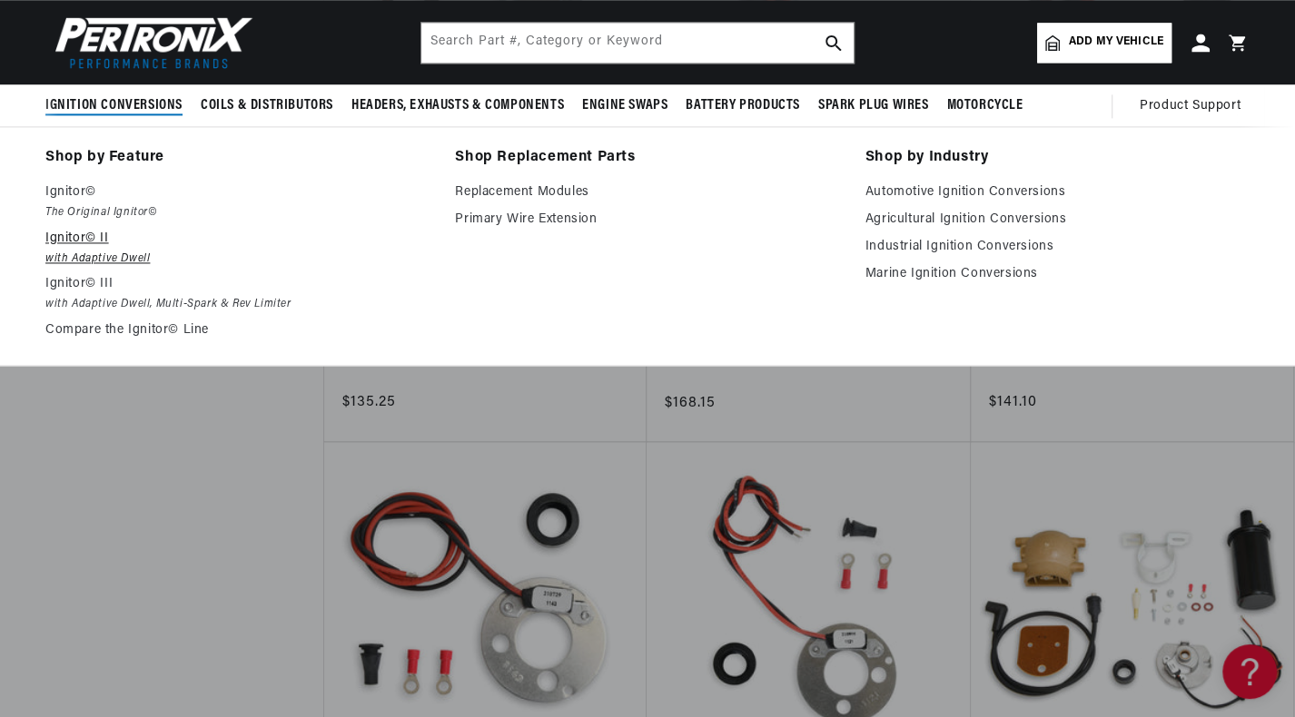
click at [94, 243] on p "Ignitor© II" at bounding box center [237, 239] width 384 height 22
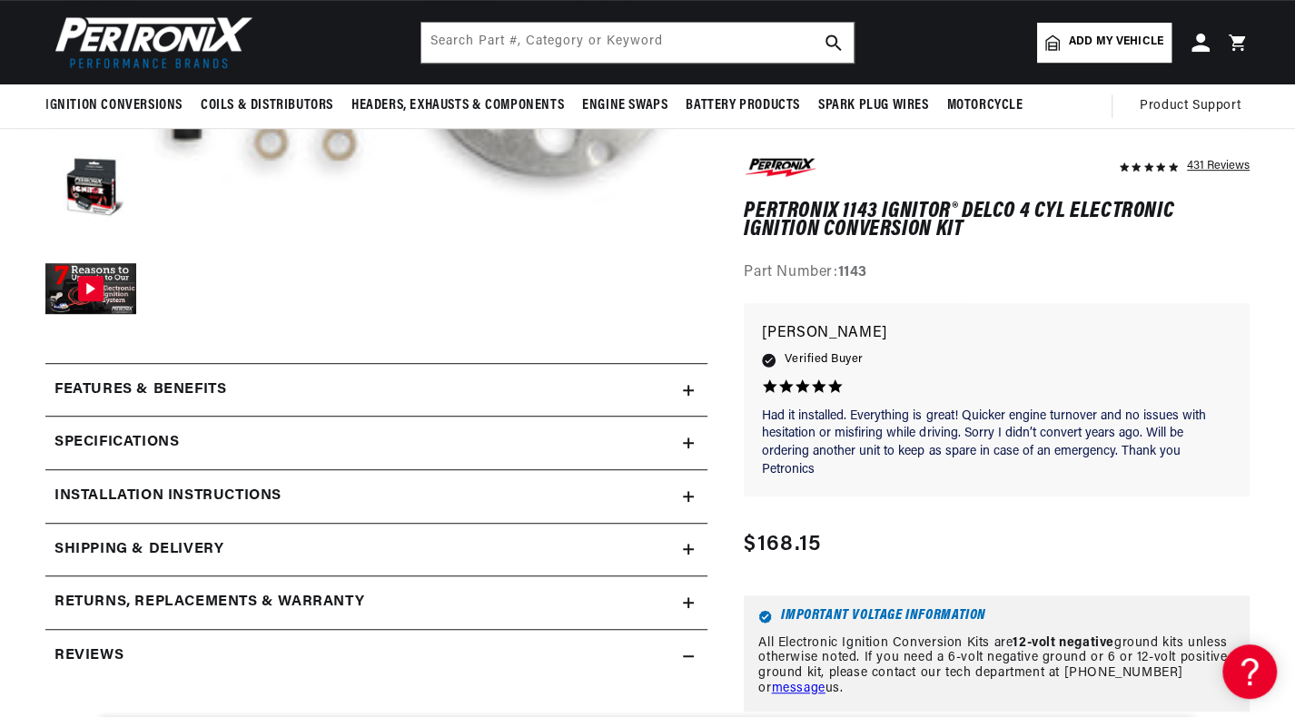
scroll to position [527, 0]
click at [688, 487] on summary "Installation instructions" at bounding box center [376, 497] width 662 height 53
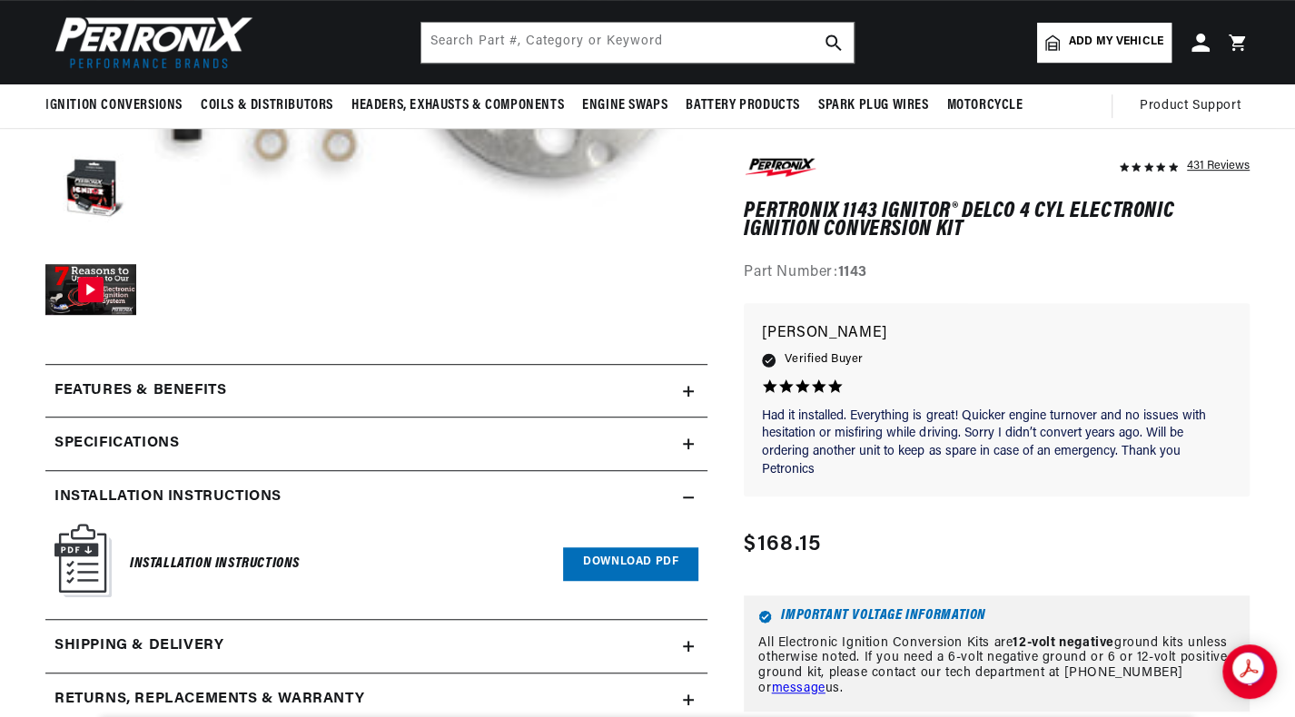
click at [83, 570] on img at bounding box center [82, 561] width 57 height 74
click at [599, 560] on link "Download PDF" at bounding box center [630, 564] width 135 height 34
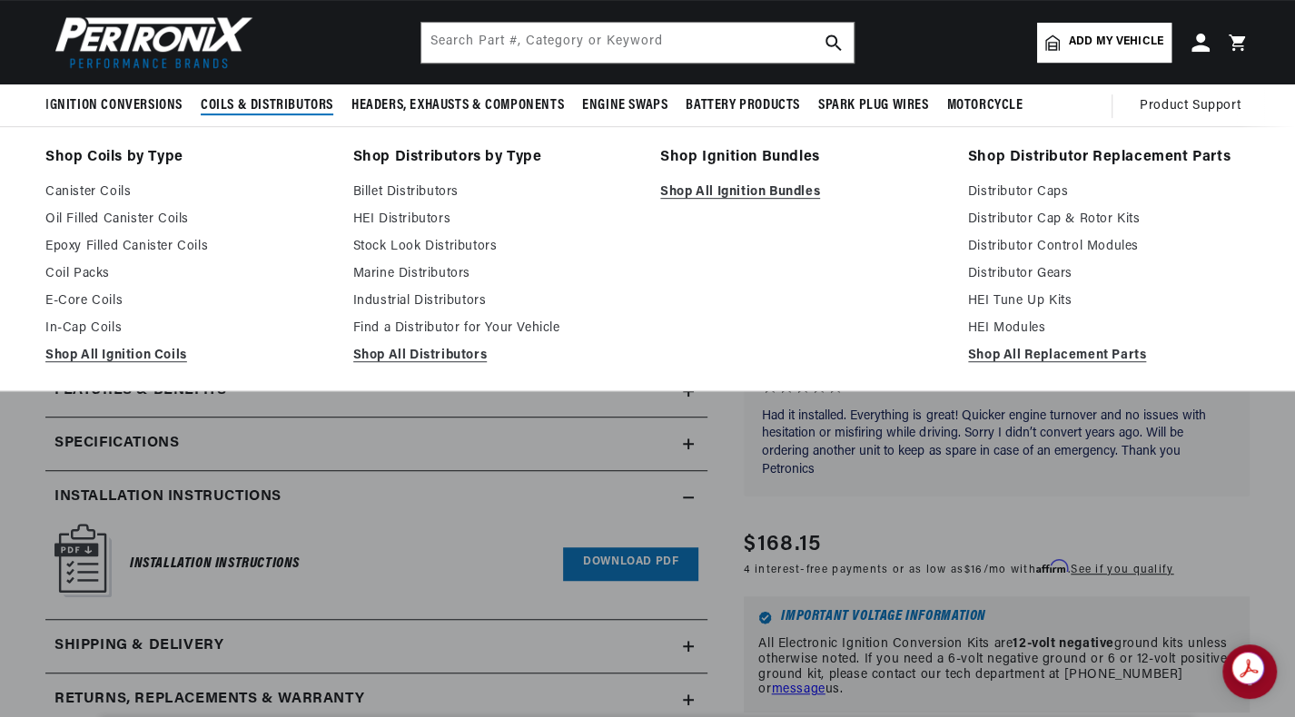
scroll to position [0, 0]
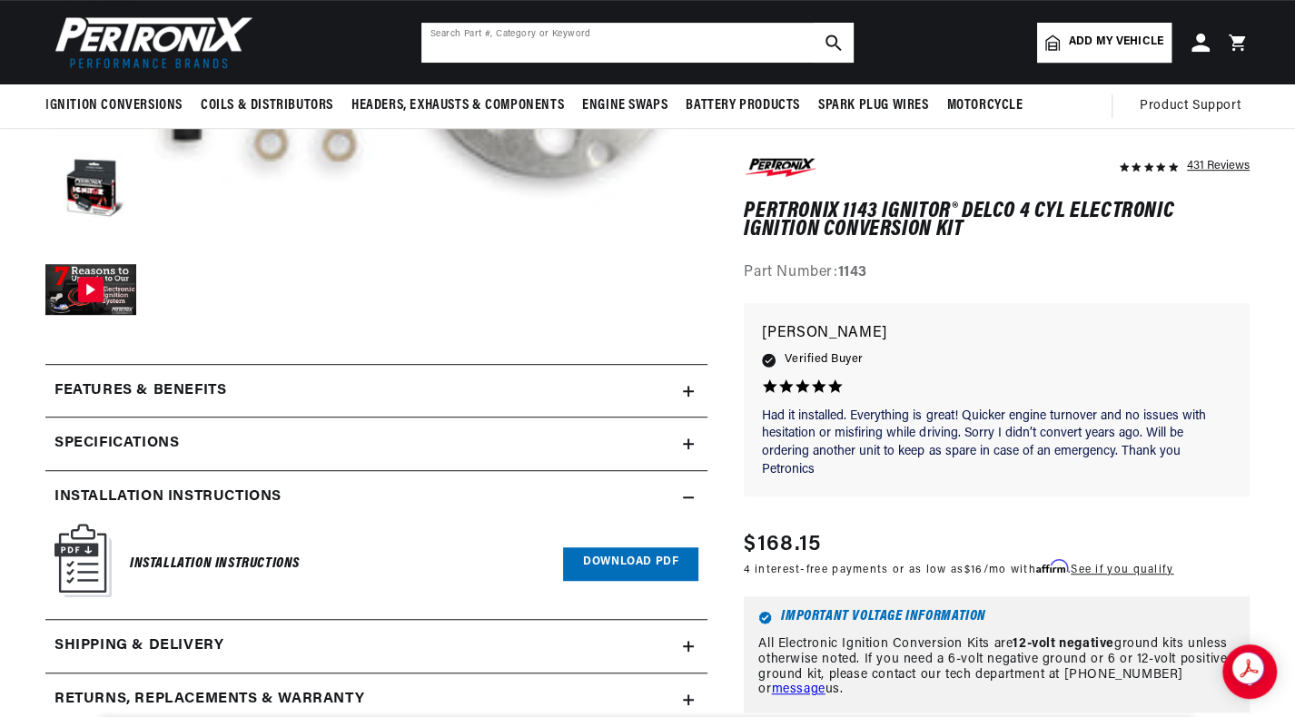
click at [537, 41] on input "text" at bounding box center [637, 43] width 432 height 40
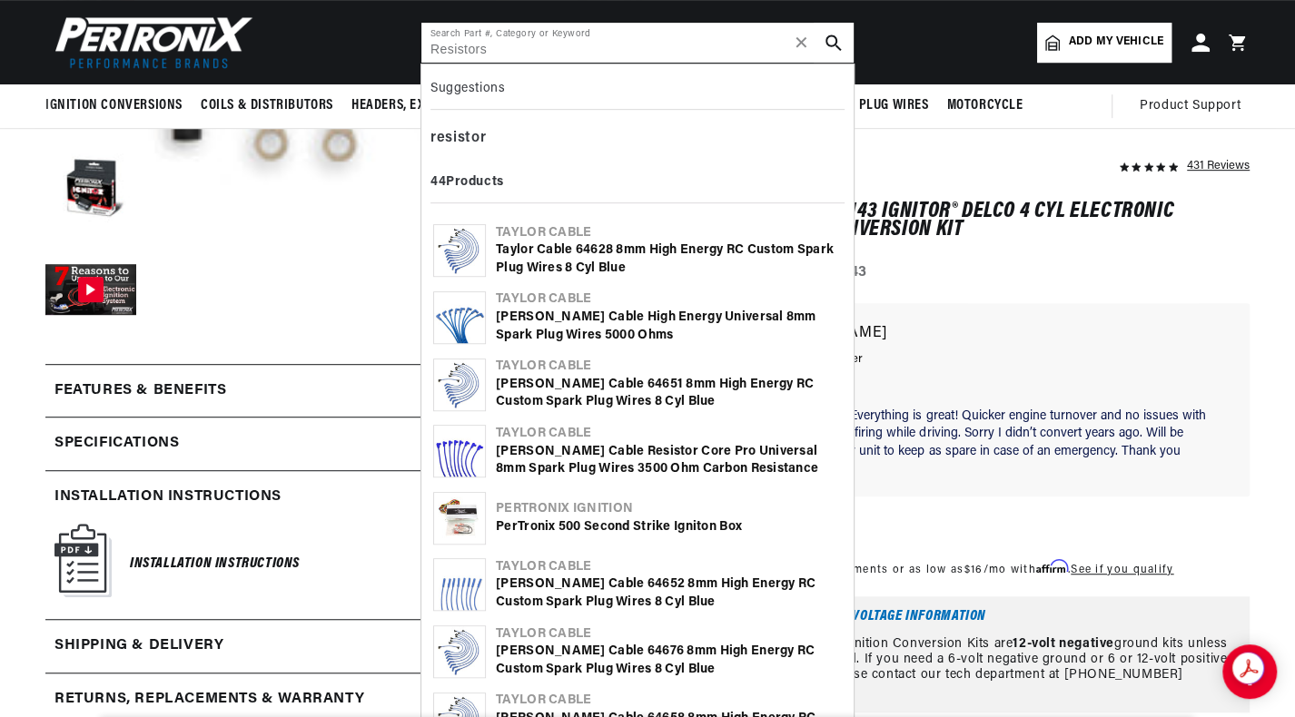
scroll to position [0, 1130]
type input "Resistors"
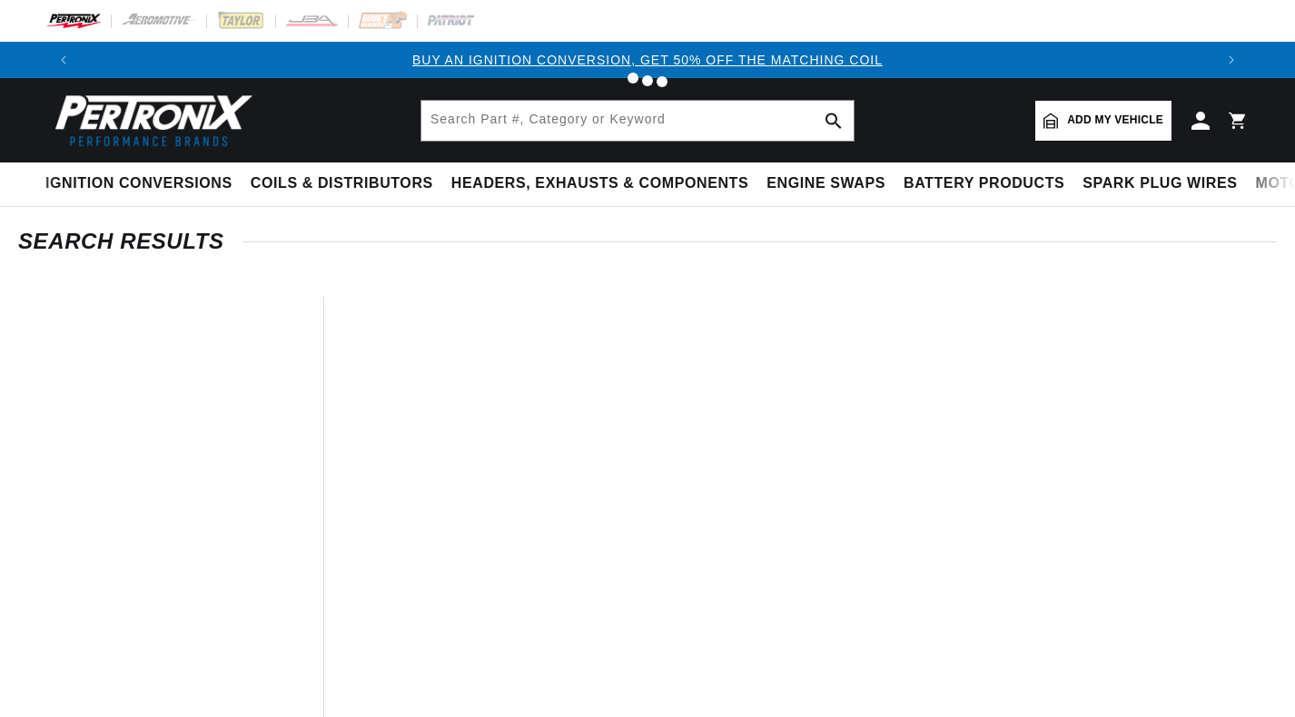
type input "Resistors"
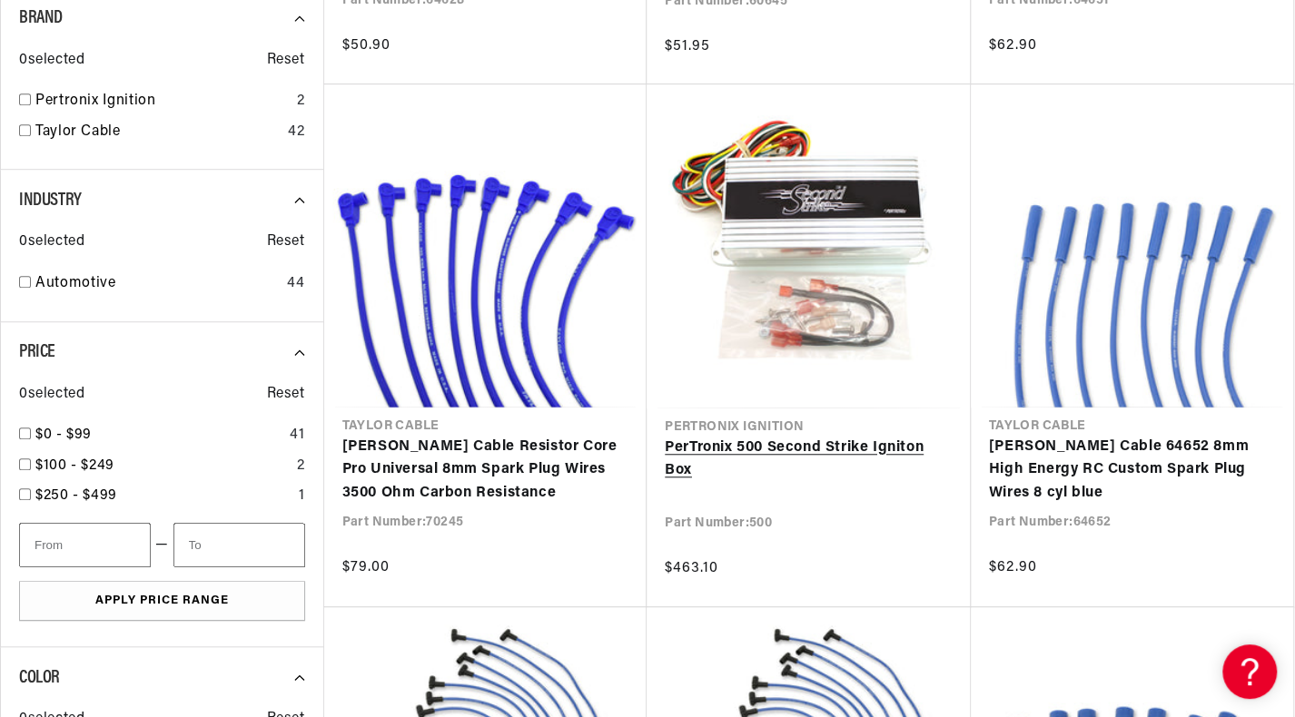
scroll to position [0, 1130]
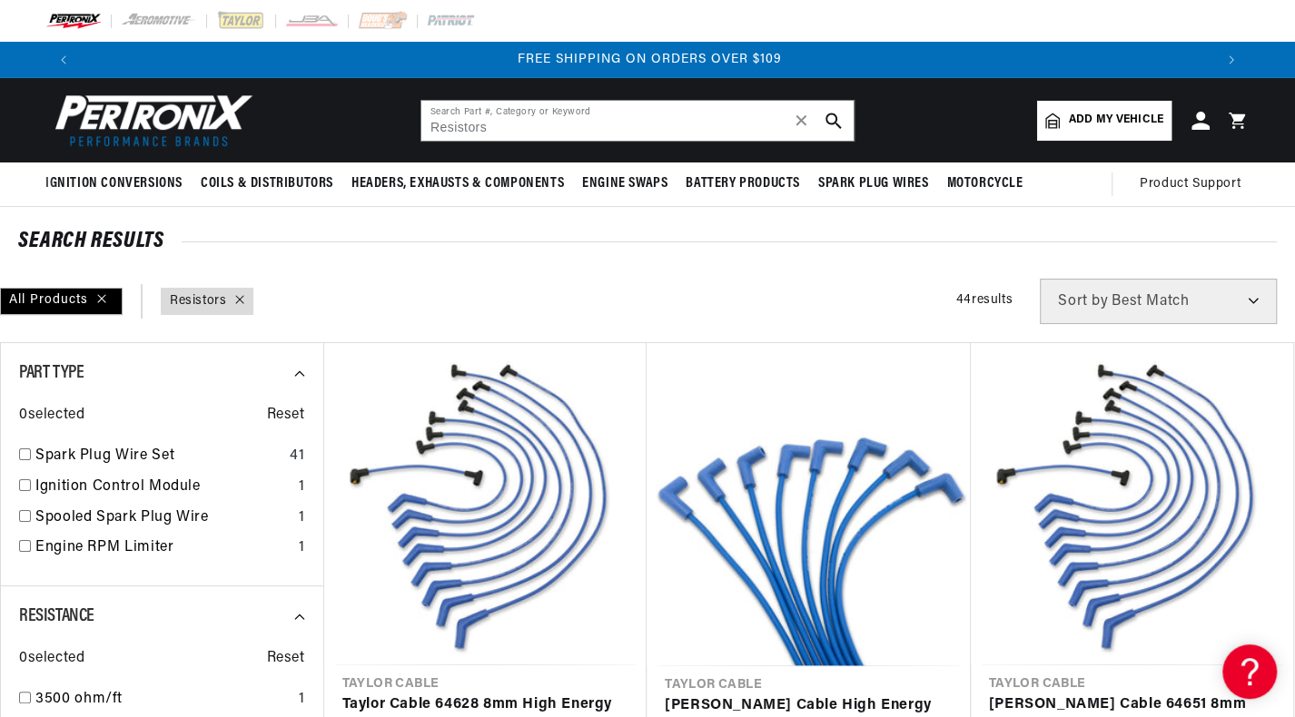
scroll to position [0, 2261]
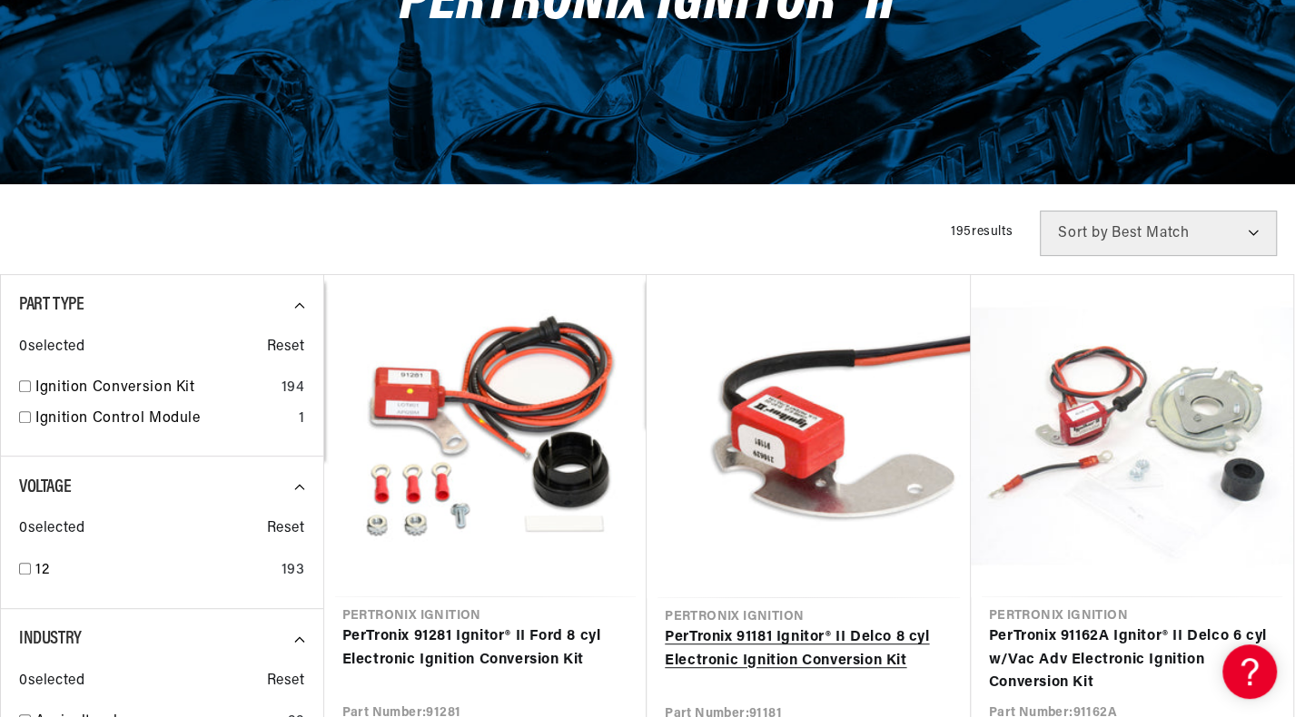
scroll to position [452, 0]
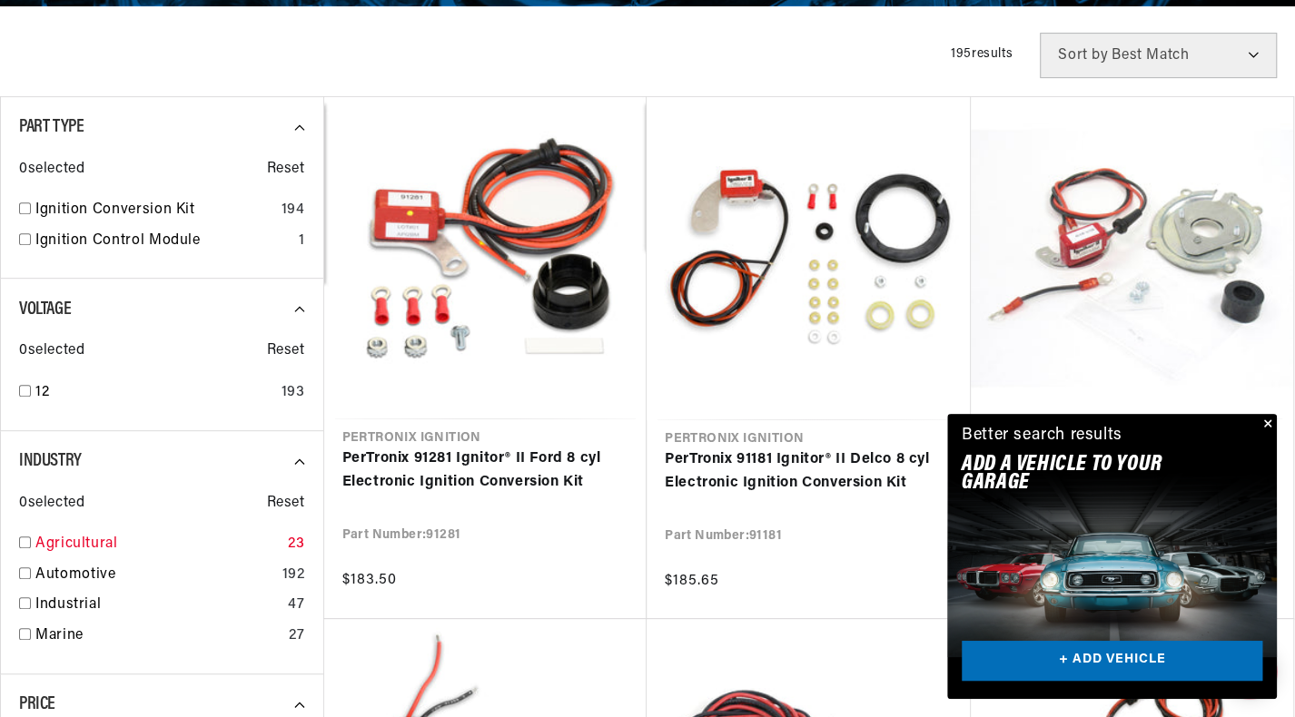
click at [24, 542] on input "checkbox" at bounding box center [25, 543] width 12 height 12
checkbox input "true"
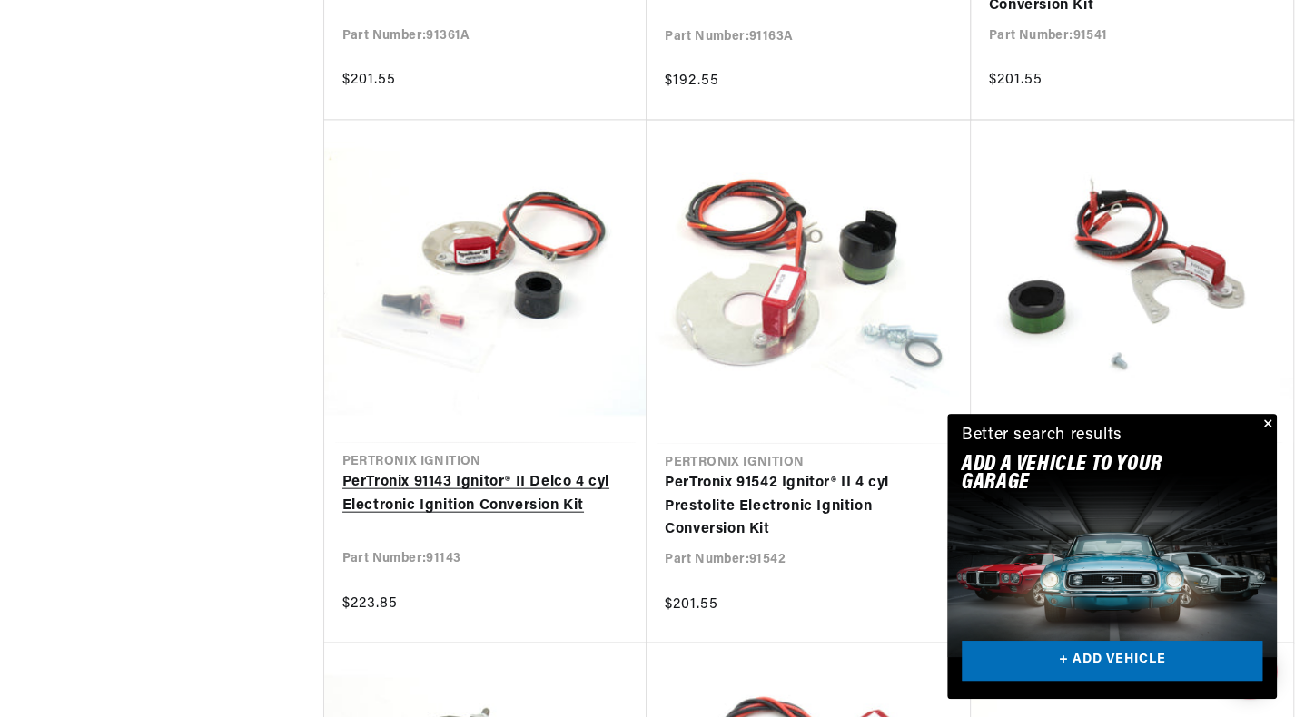
scroll to position [0, 1130]
click at [495, 471] on link "PerTronix 91143 Ignitor® II Delco 4 cyl Electronic Ignition Conversion Kit" at bounding box center [485, 494] width 287 height 46
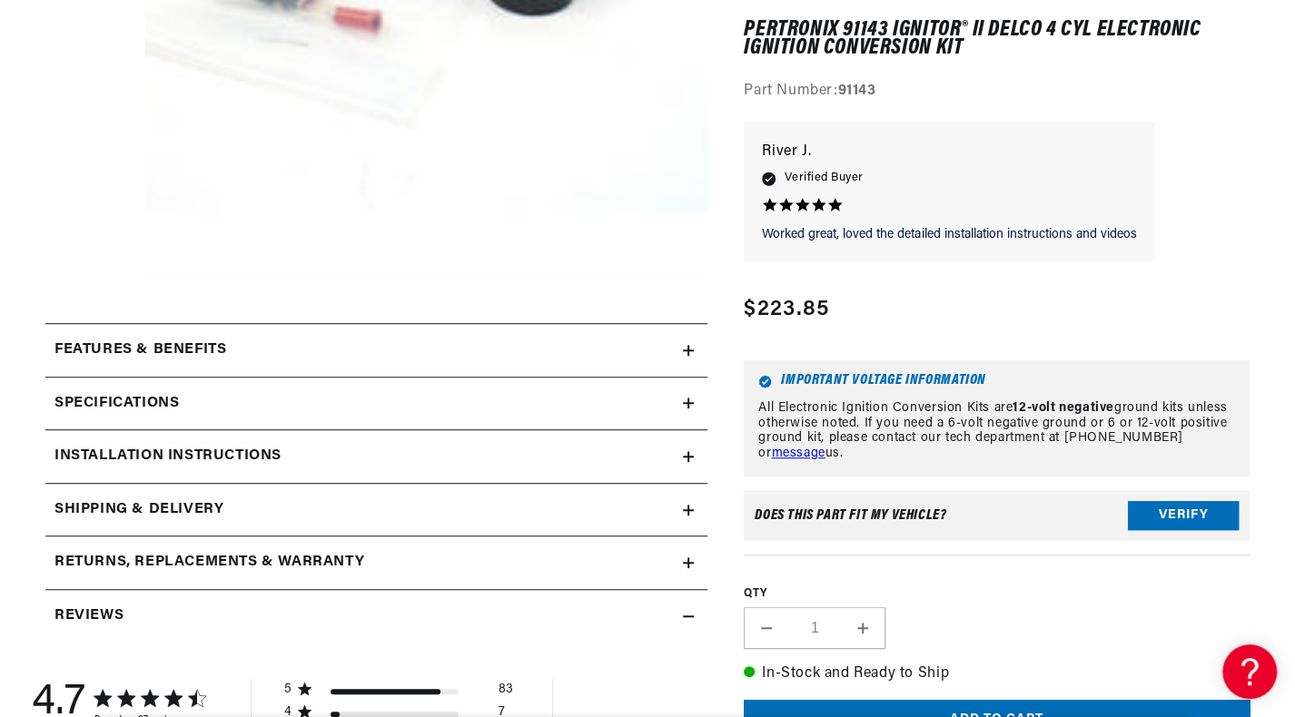
scroll to position [0, 1130]
click at [690, 459] on summary "Installation instructions" at bounding box center [376, 456] width 662 height 53
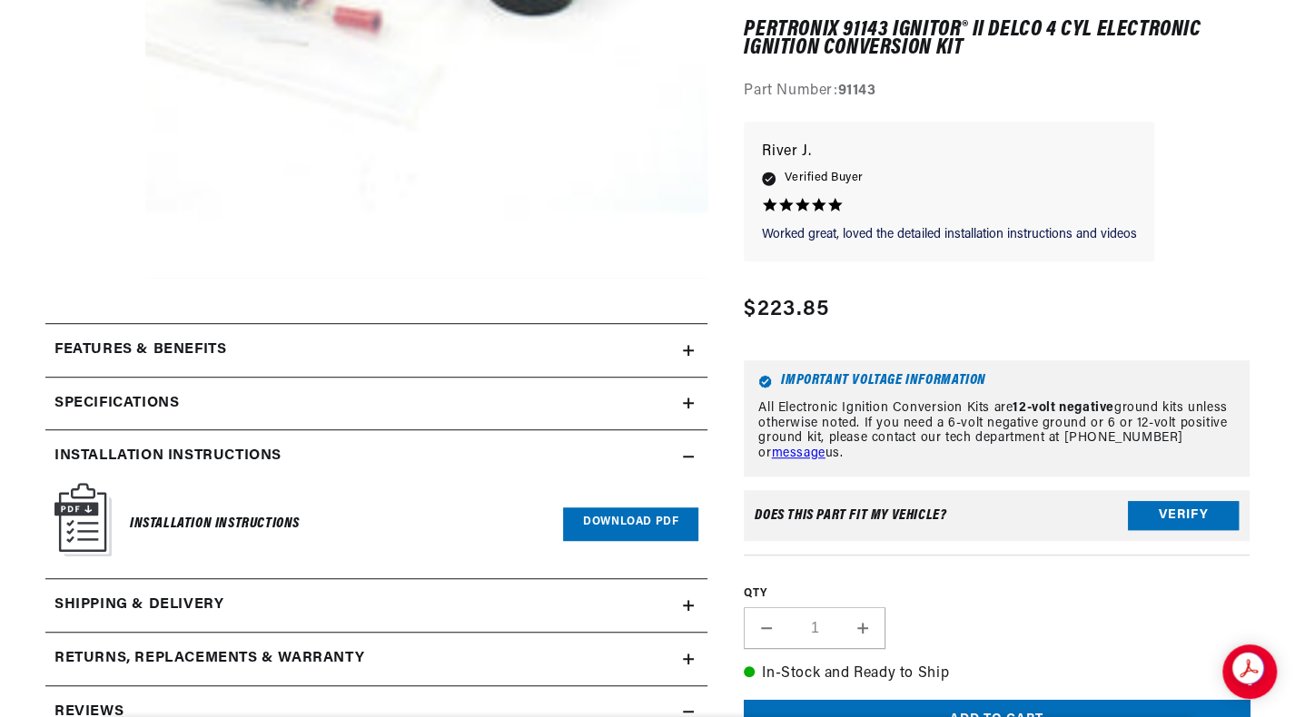
scroll to position [0, 5]
click at [610, 522] on link "Download PDF" at bounding box center [630, 524] width 135 height 34
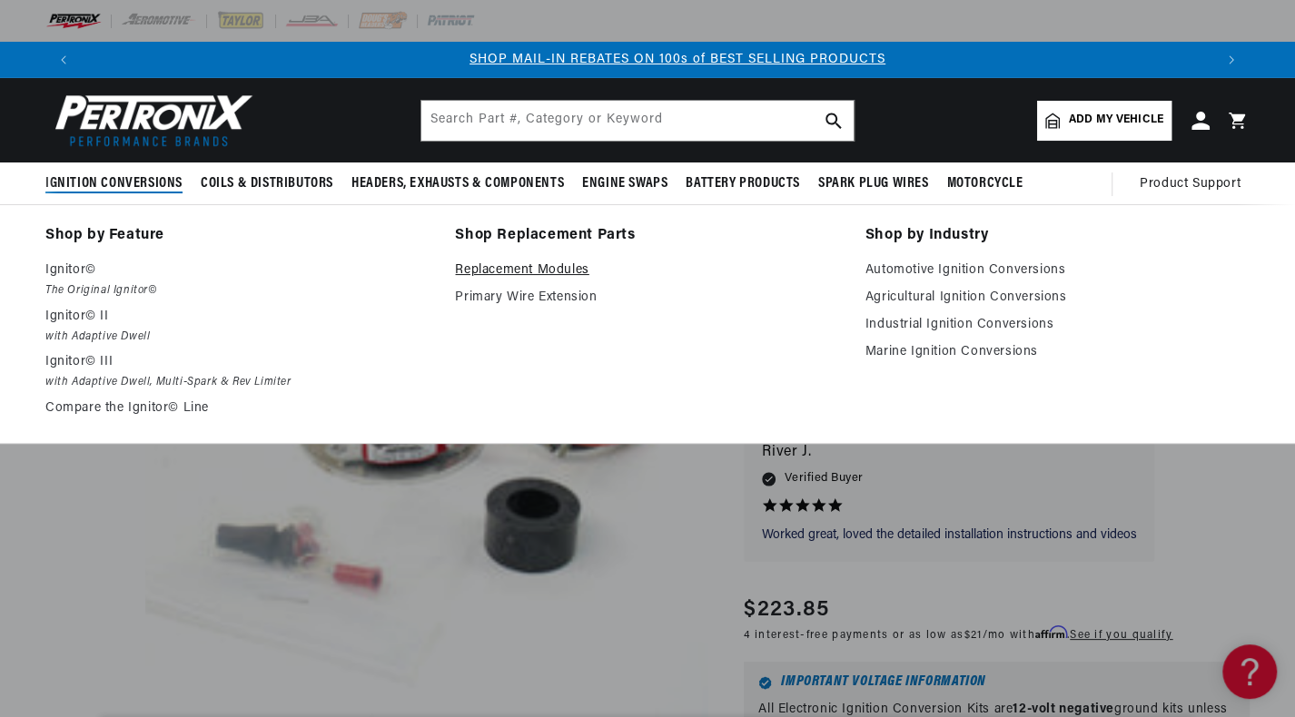
scroll to position [0, 1130]
click at [478, 271] on link "Replacement Modules" at bounding box center [647, 271] width 384 height 22
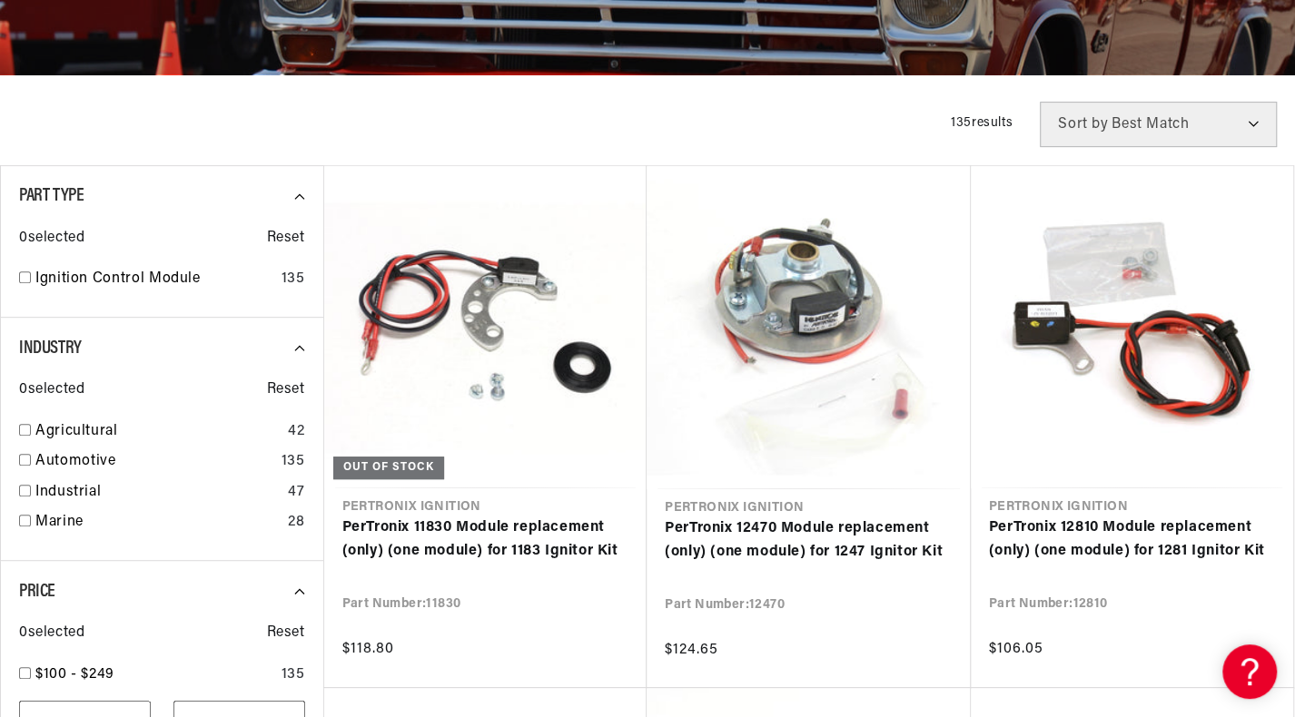
scroll to position [493, 0]
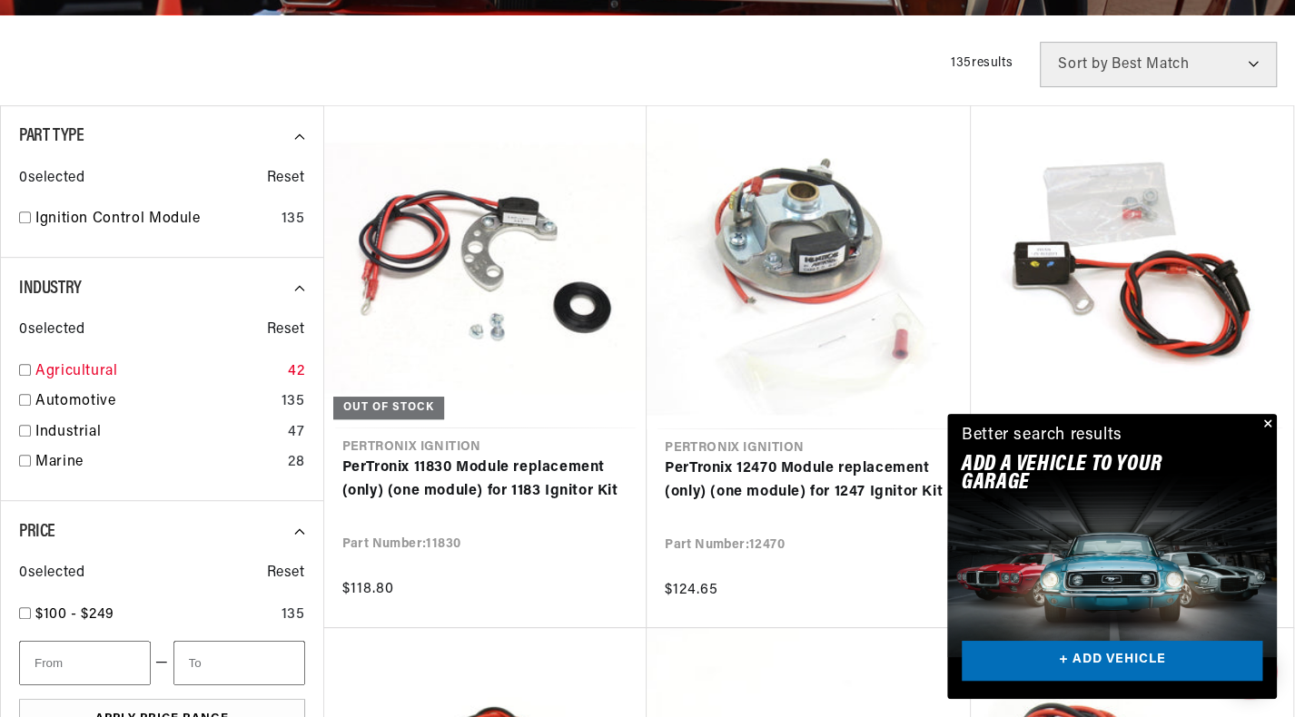
click at [20, 367] on input "checkbox" at bounding box center [25, 370] width 12 height 12
checkbox input "true"
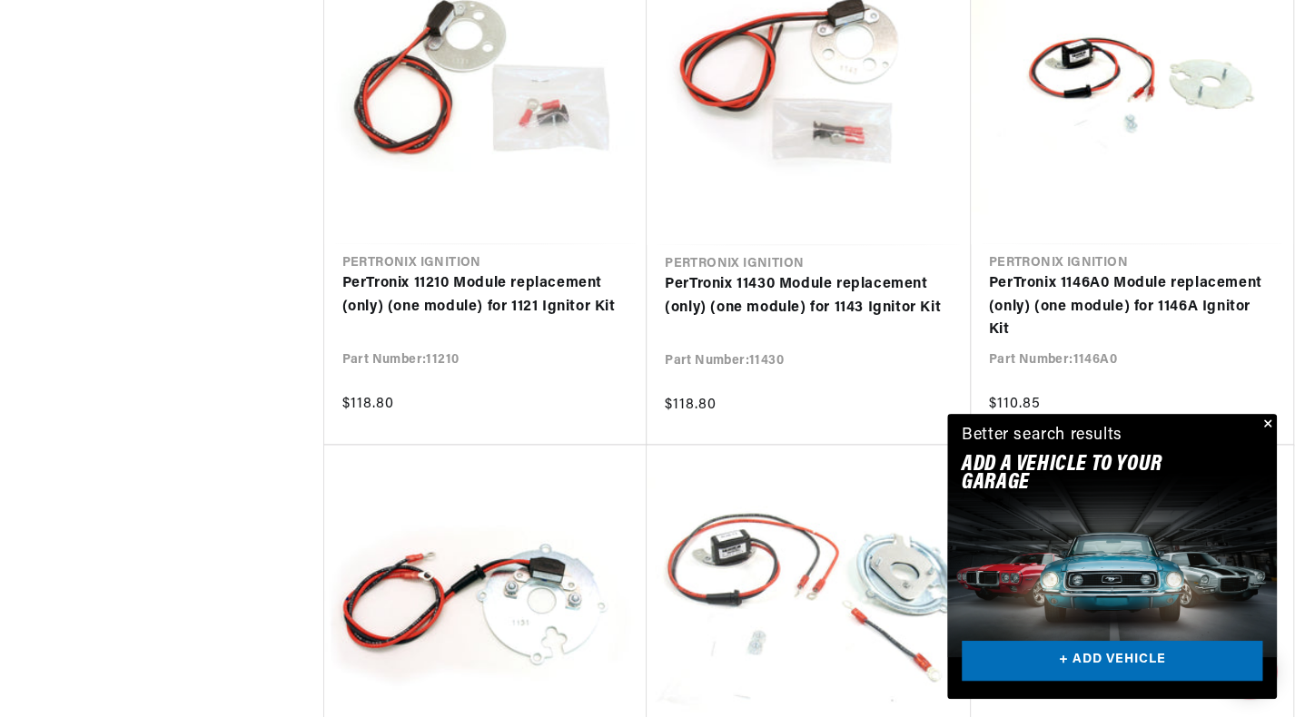
scroll to position [0, 2261]
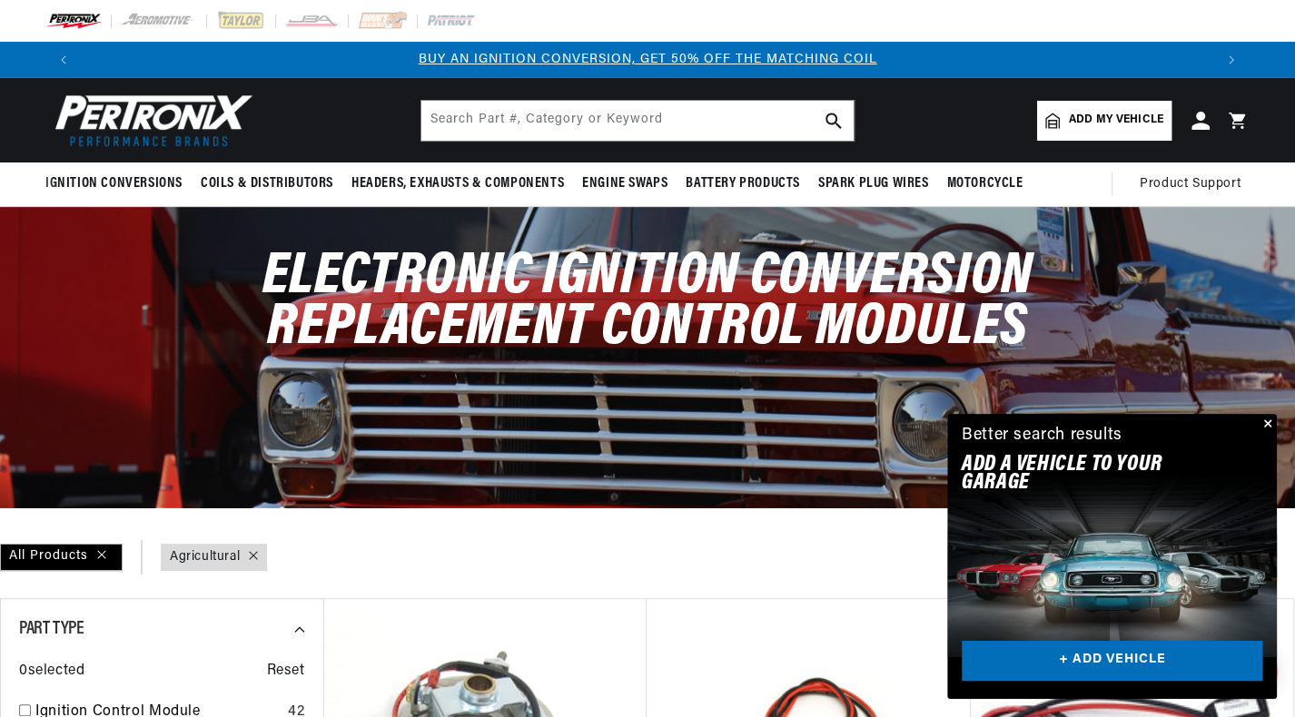
click at [1268, 420] on button "Close" at bounding box center [1266, 425] width 22 height 22
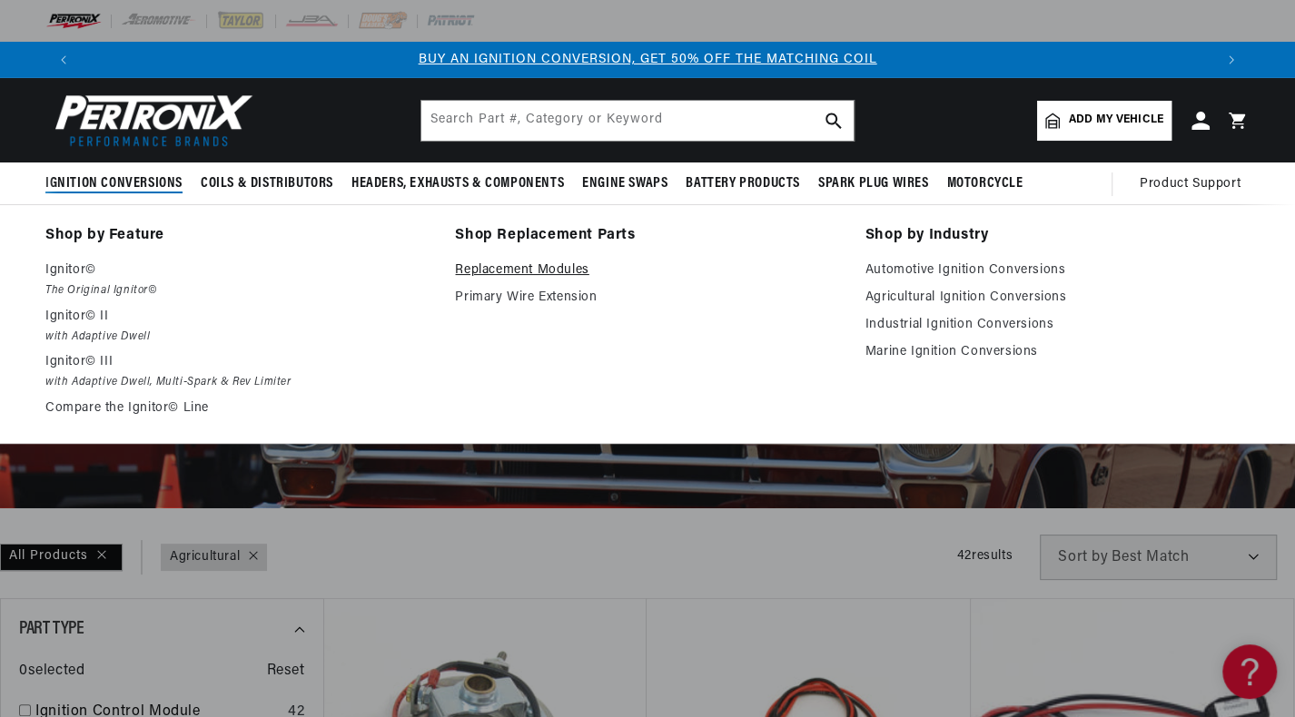
click at [497, 269] on link "Replacement Modules" at bounding box center [647, 271] width 384 height 22
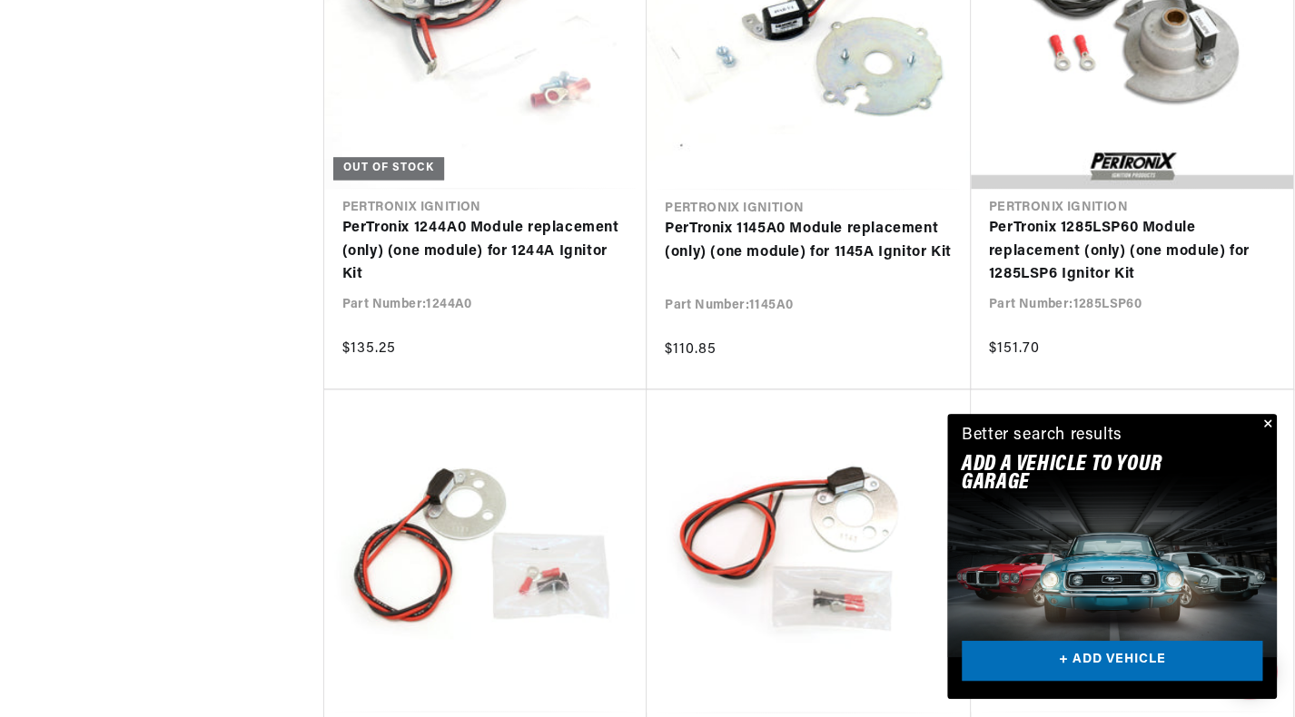
scroll to position [1785, 0]
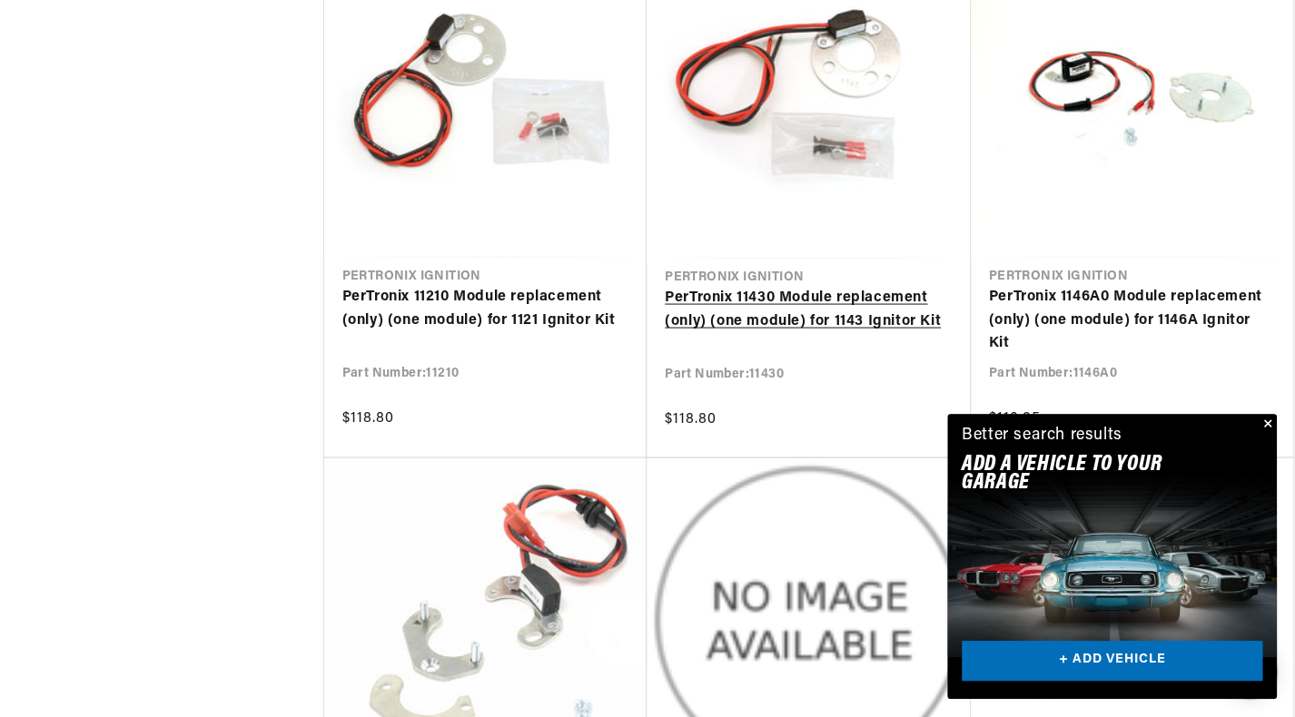
click at [859, 286] on link "PerTronix 11430 Module replacement (only) (one module) for 1143 Ignitor Kit" at bounding box center [808, 309] width 288 height 46
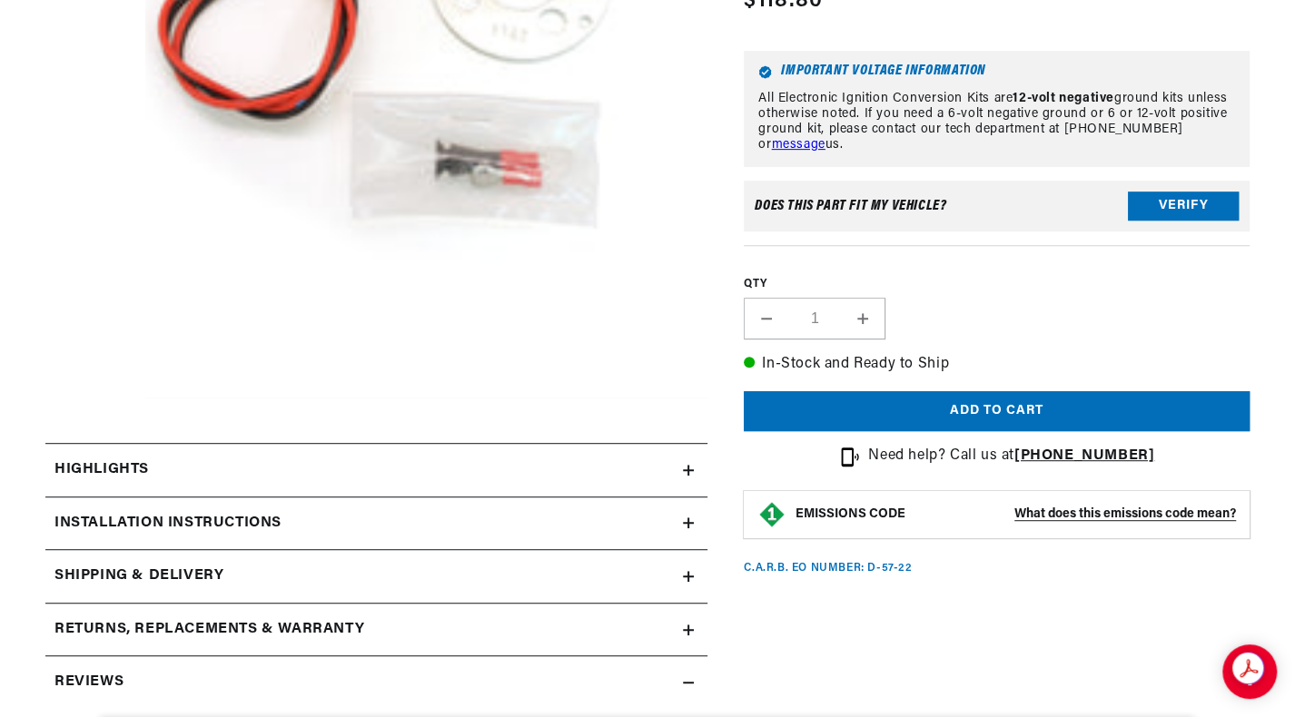
scroll to position [571, 0]
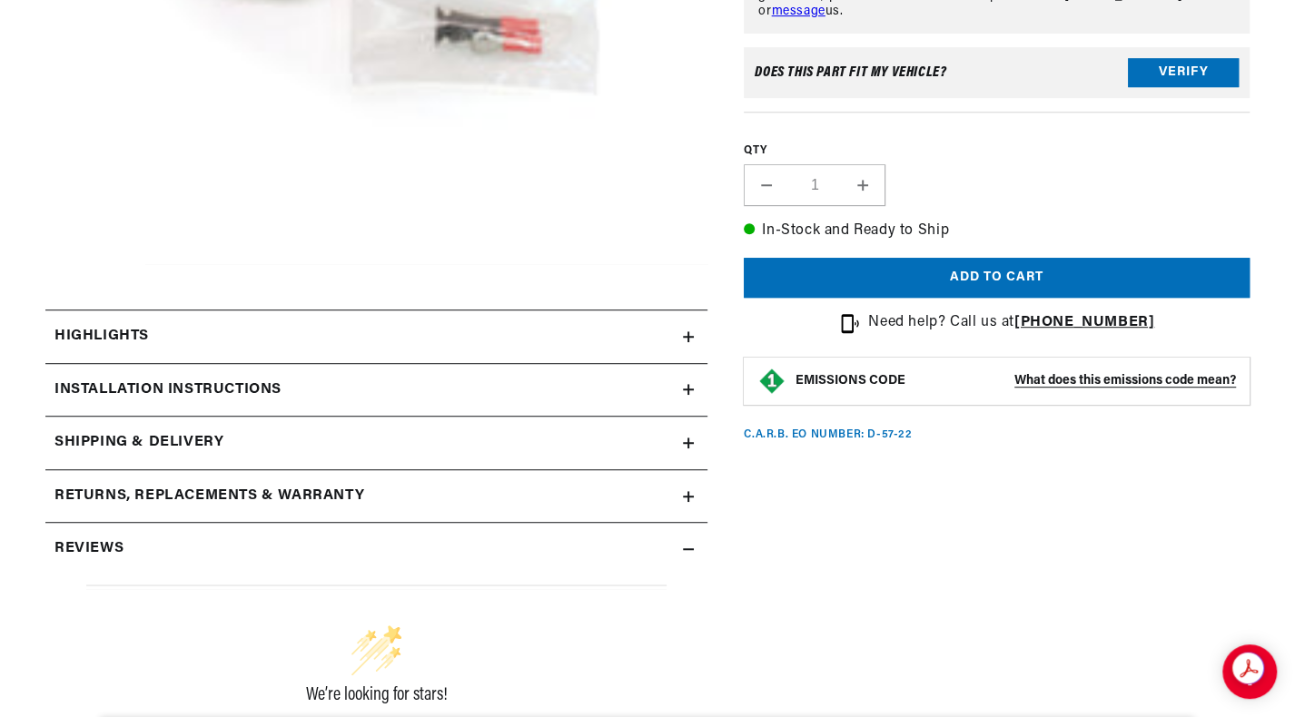
click at [687, 341] on summary "Highlights" at bounding box center [376, 336] width 662 height 53
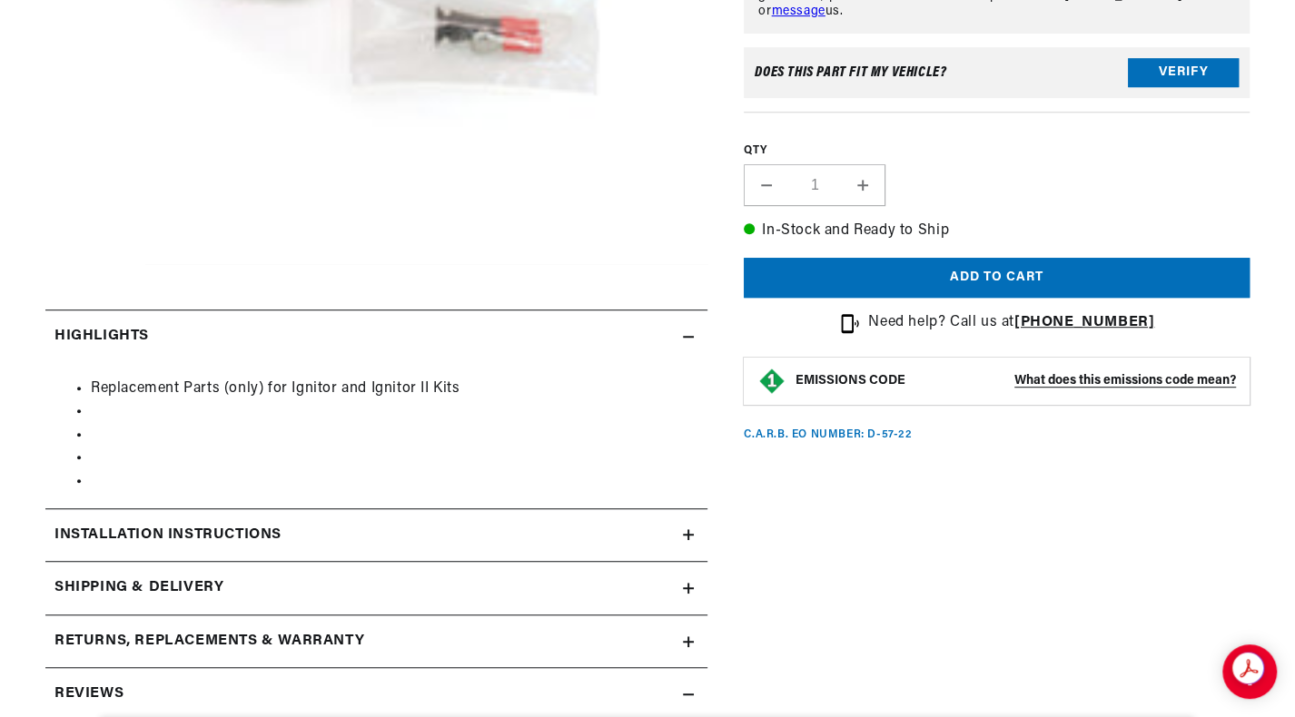
scroll to position [0, 0]
click at [687, 341] on summary "Highlights" at bounding box center [376, 336] width 662 height 53
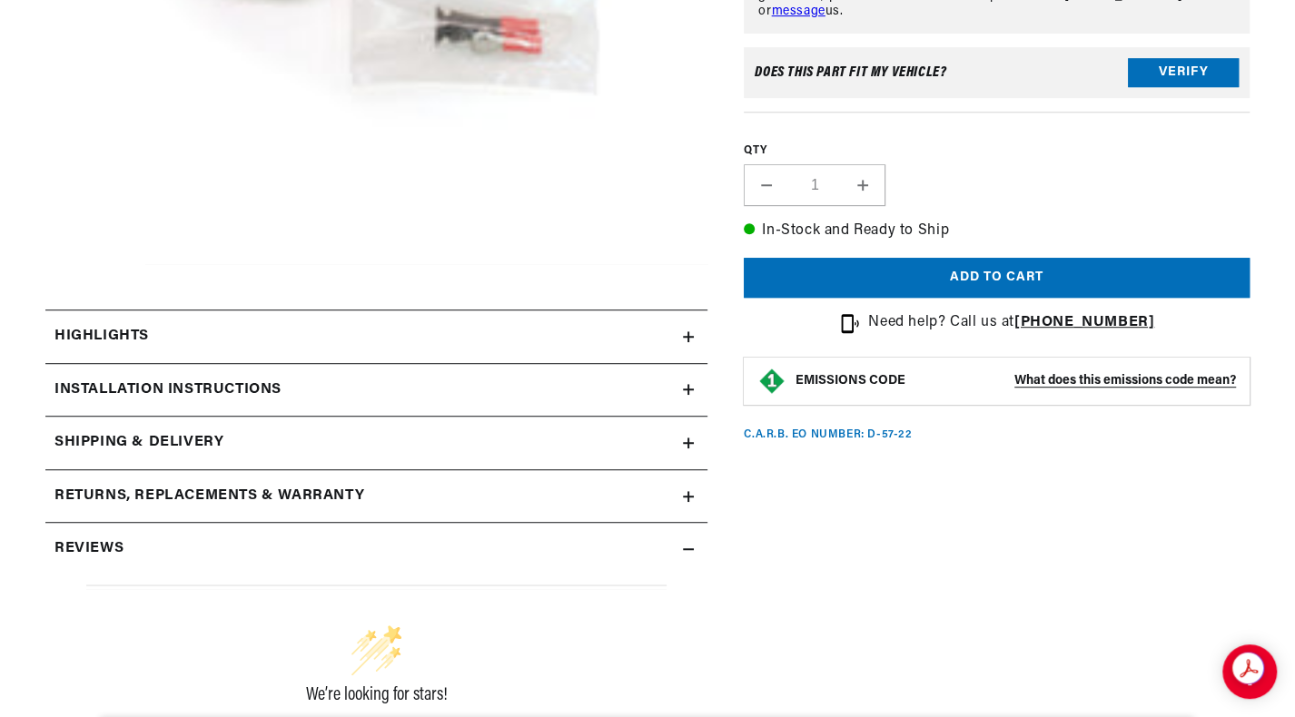
click at [684, 391] on icon at bounding box center [688, 389] width 11 height 11
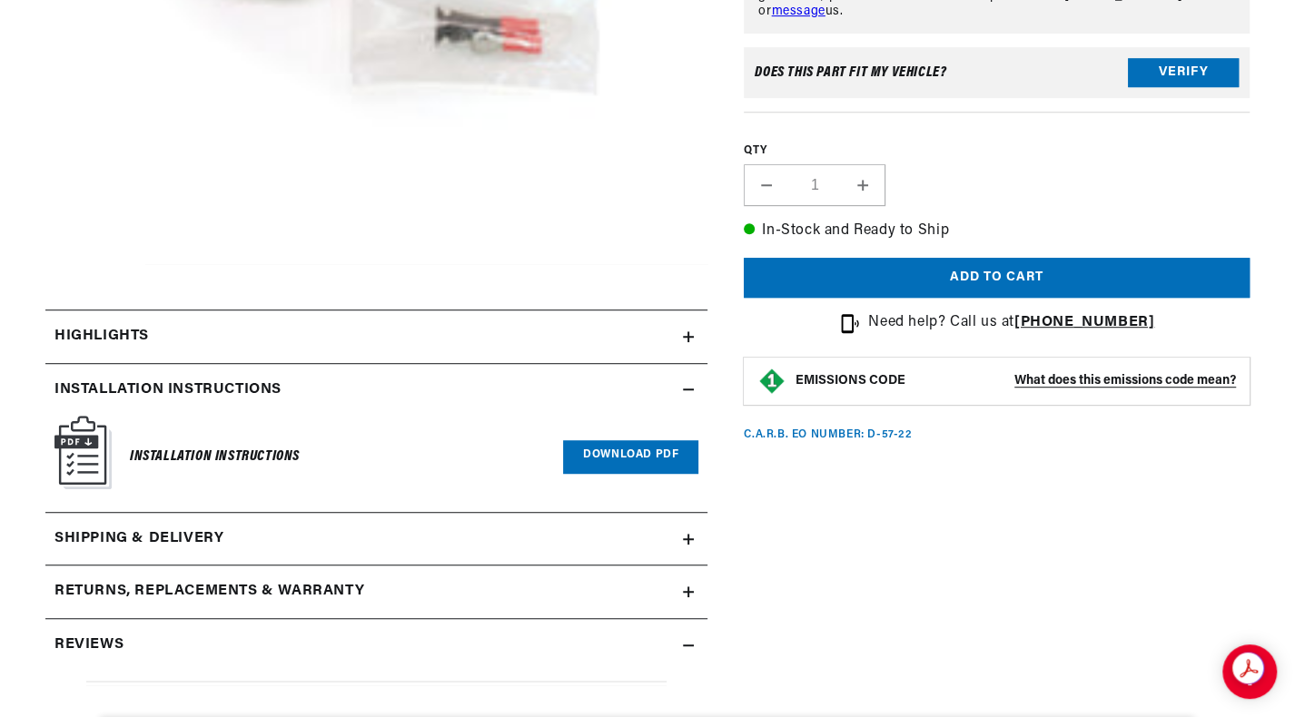
scroll to position [0, 1130]
click at [684, 391] on icon at bounding box center [688, 389] width 11 height 11
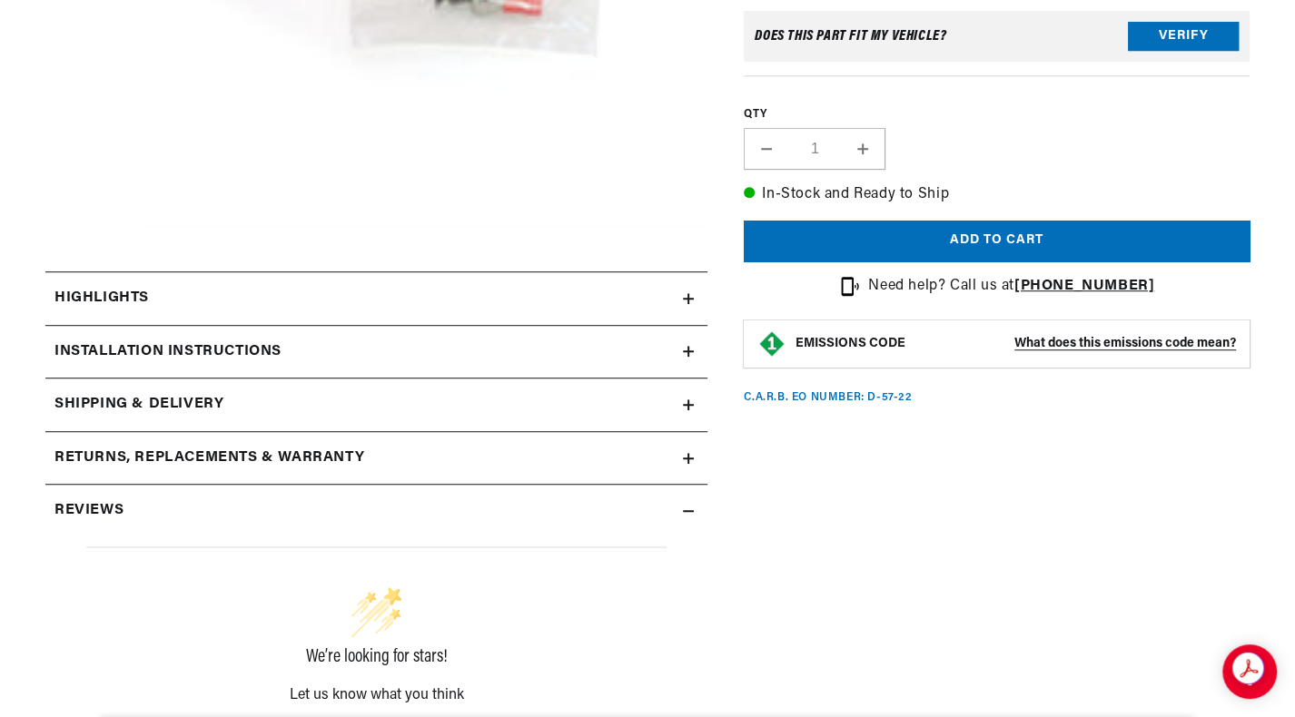
scroll to position [610, 0]
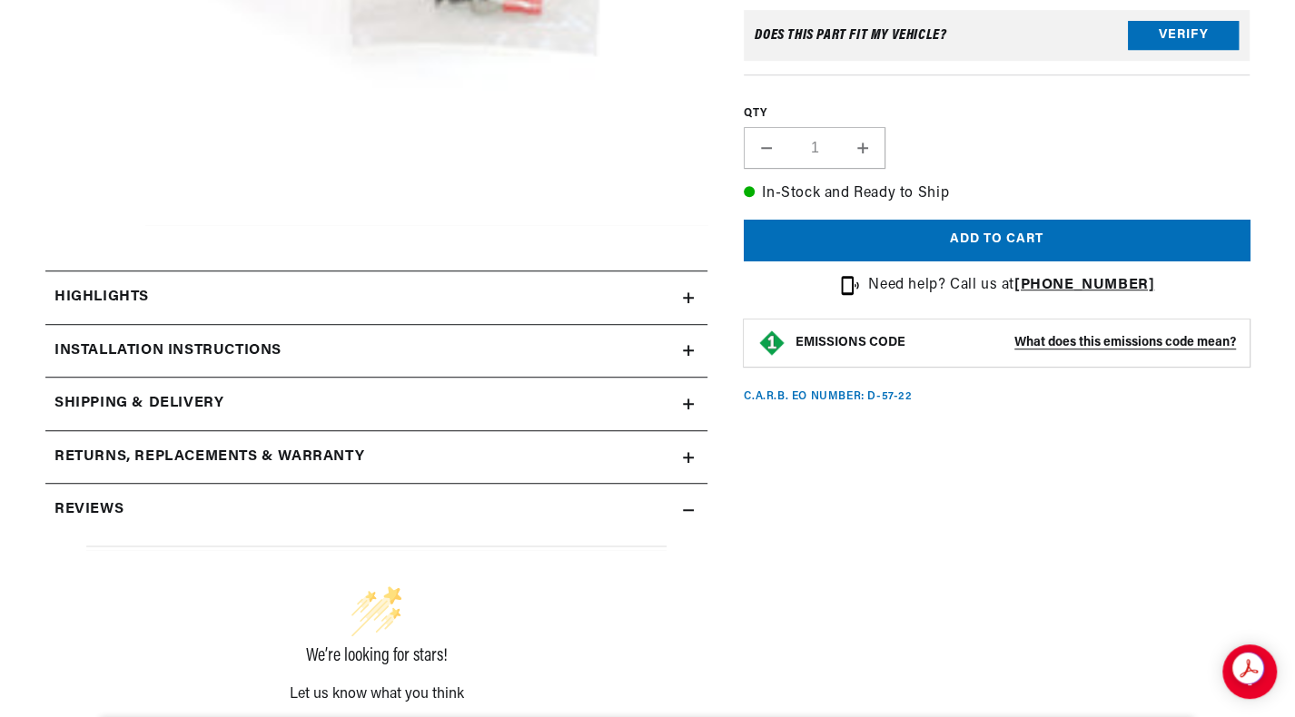
click at [686, 345] on icon at bounding box center [688, 350] width 11 height 11
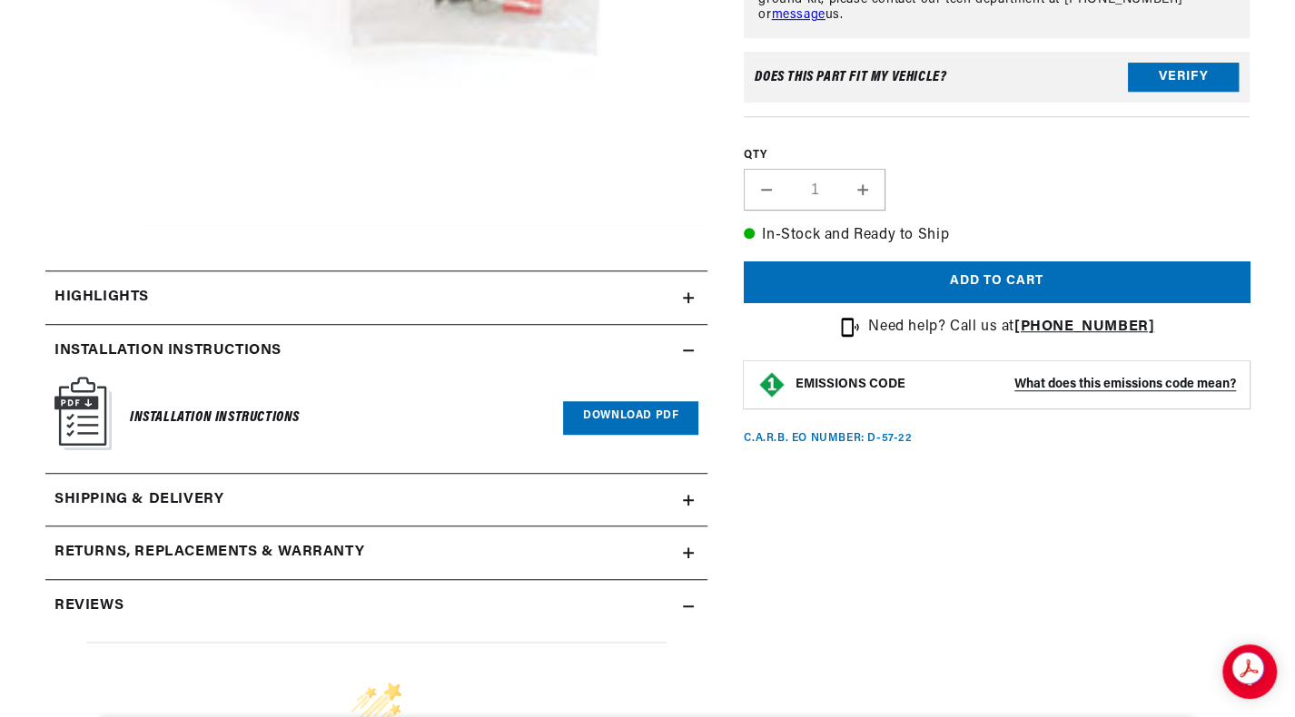
click at [630, 414] on link "Download PDF" at bounding box center [630, 418] width 135 height 34
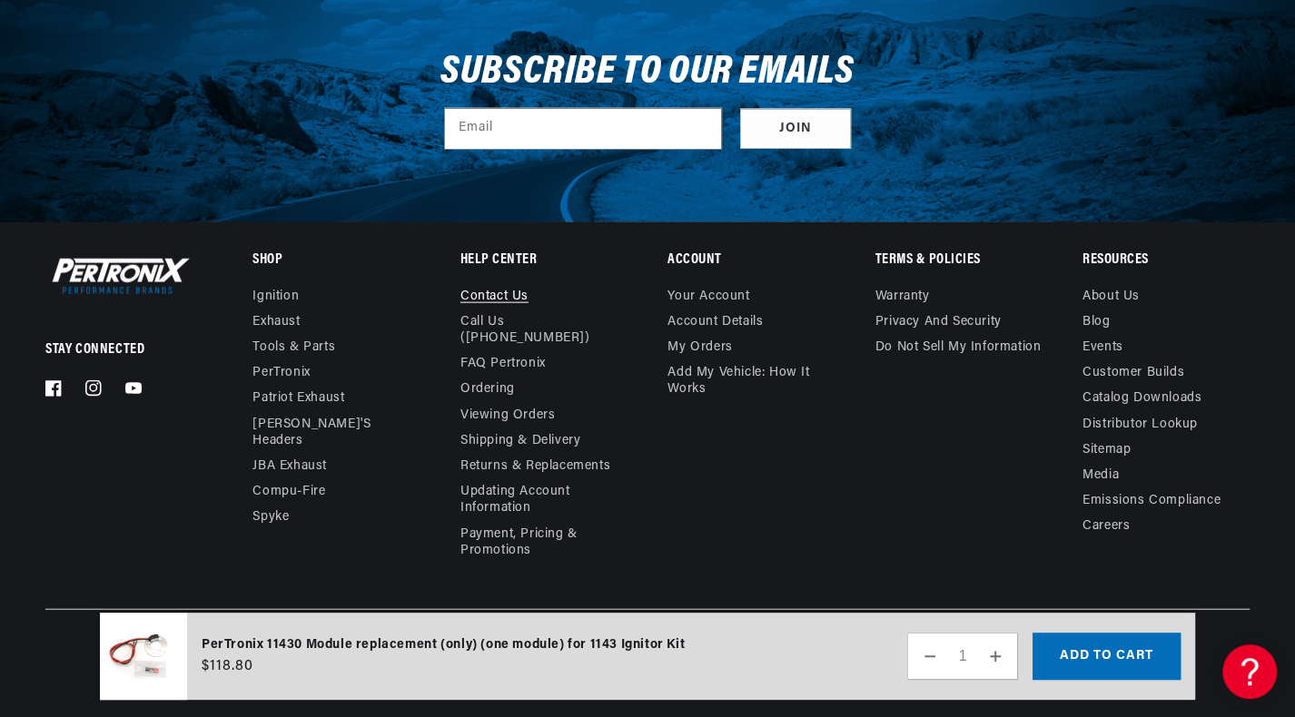
scroll to position [0, 1130]
click at [487, 289] on link "Contact us" at bounding box center [494, 299] width 68 height 21
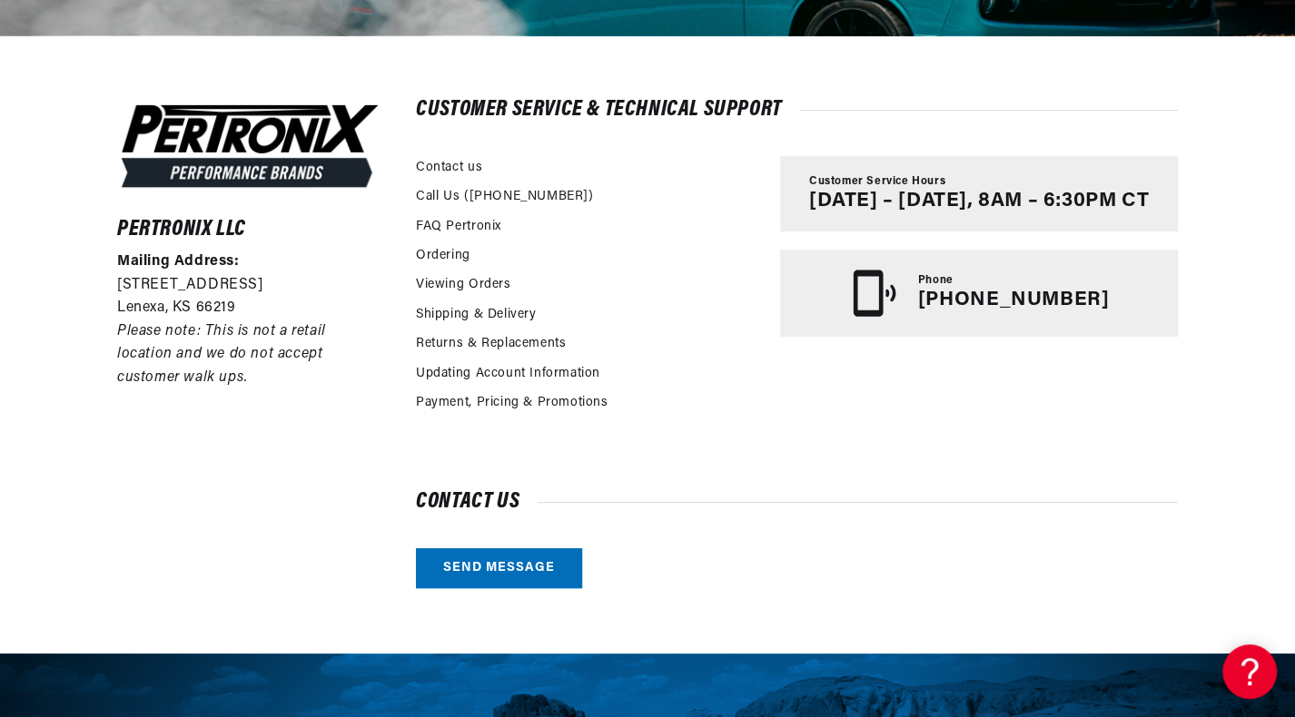
scroll to position [0, 1130]
